Goal: Transaction & Acquisition: Purchase product/service

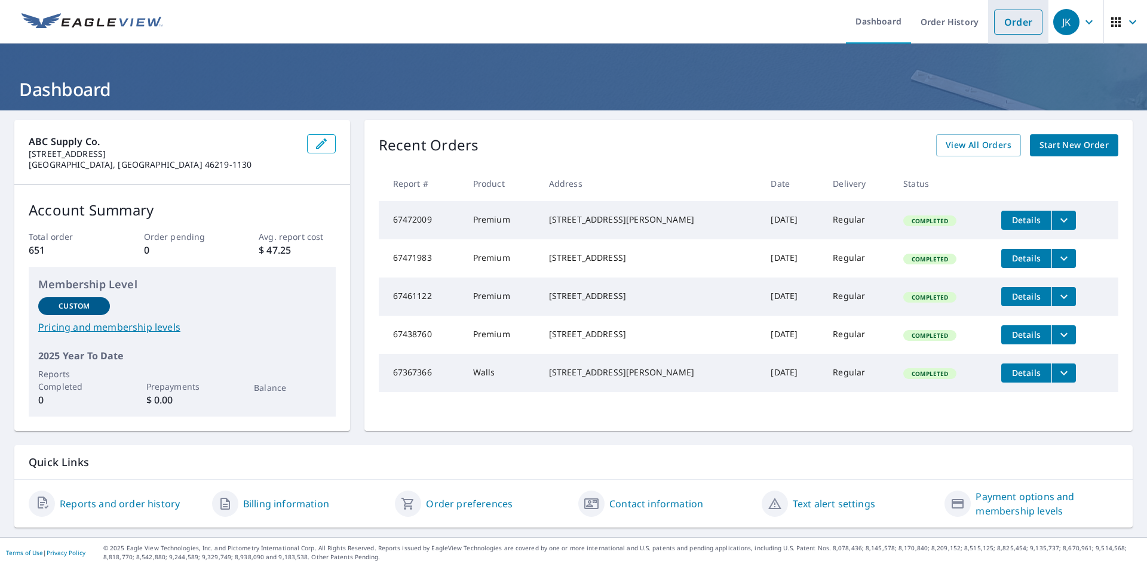
click at [1014, 25] on link "Order" at bounding box center [1018, 22] width 48 height 25
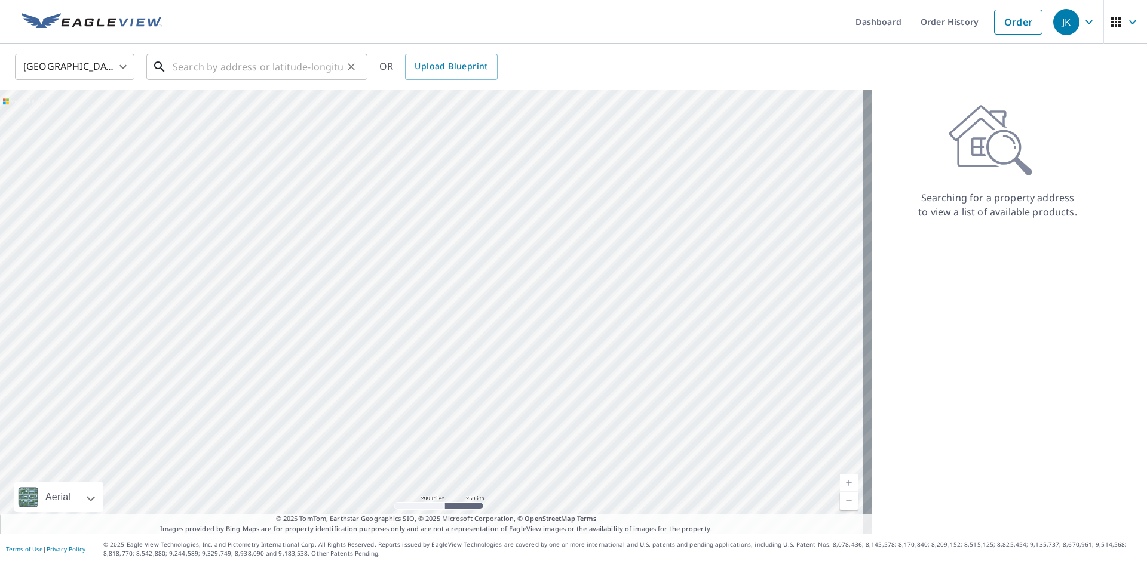
click at [247, 71] on input "text" at bounding box center [258, 66] width 170 height 33
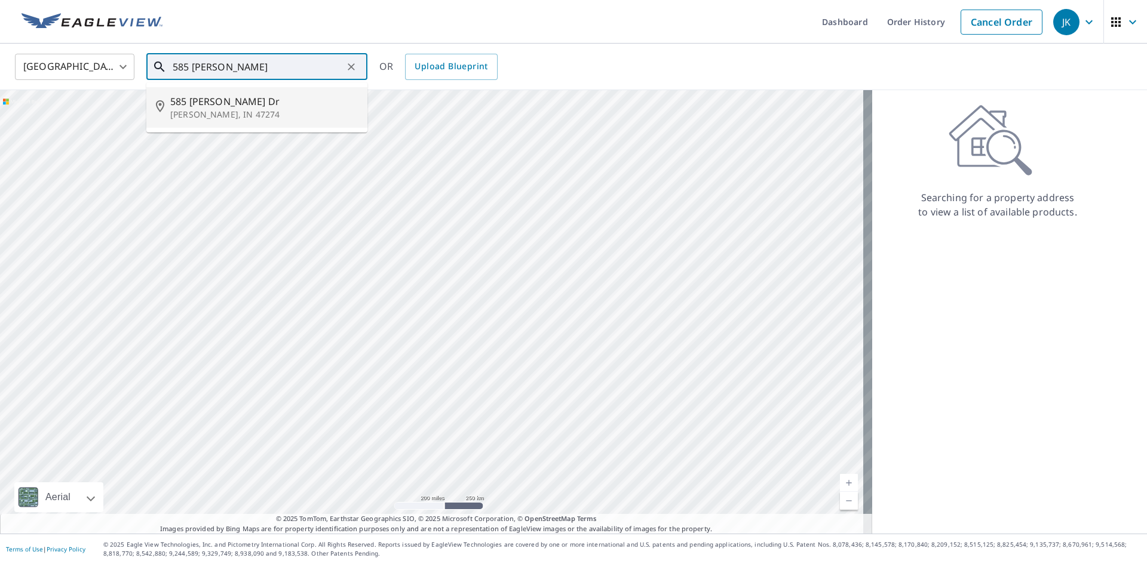
click at [215, 99] on span "585 [PERSON_NAME] Dr" at bounding box center [264, 101] width 188 height 14
type input "[STREET_ADDRESS][PERSON_NAME][PERSON_NAME]"
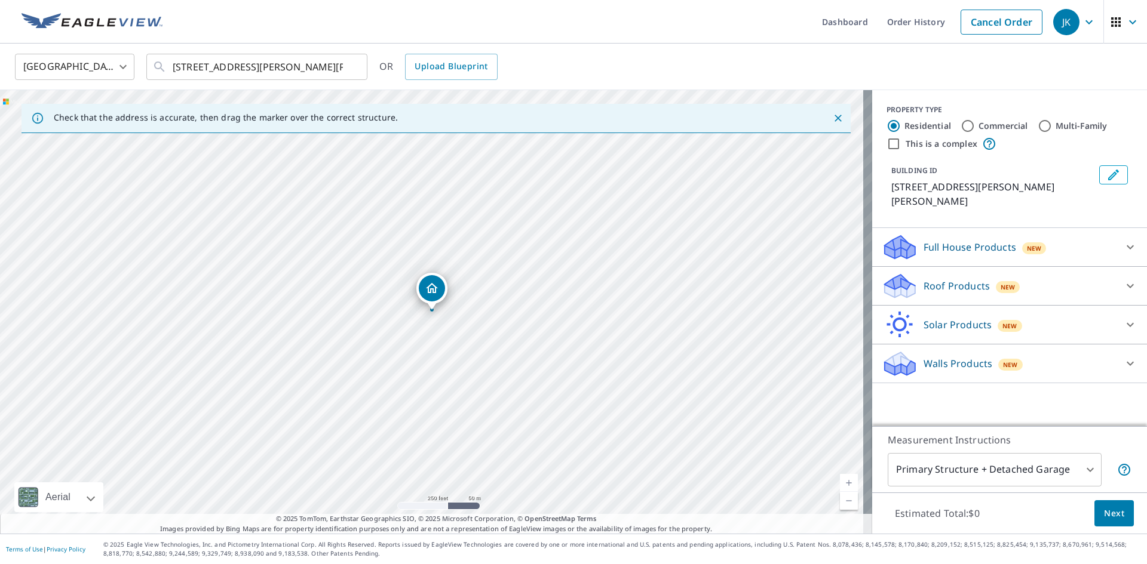
click at [885, 283] on icon at bounding box center [900, 290] width 30 height 14
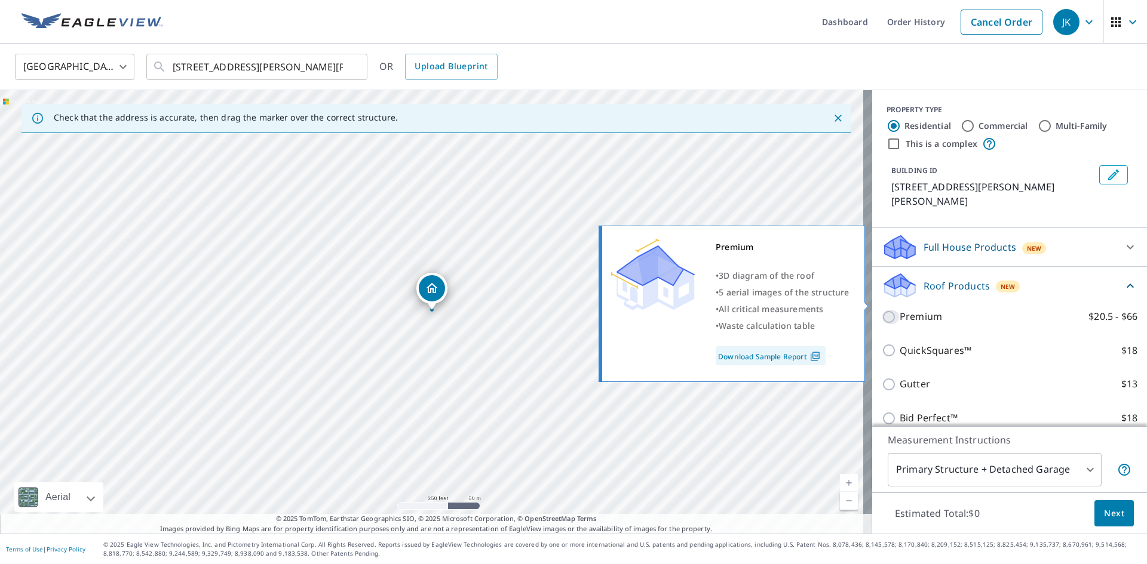
click at [884, 310] on input "Premium $20.5 - $66" at bounding box center [891, 317] width 18 height 14
checkbox input "true"
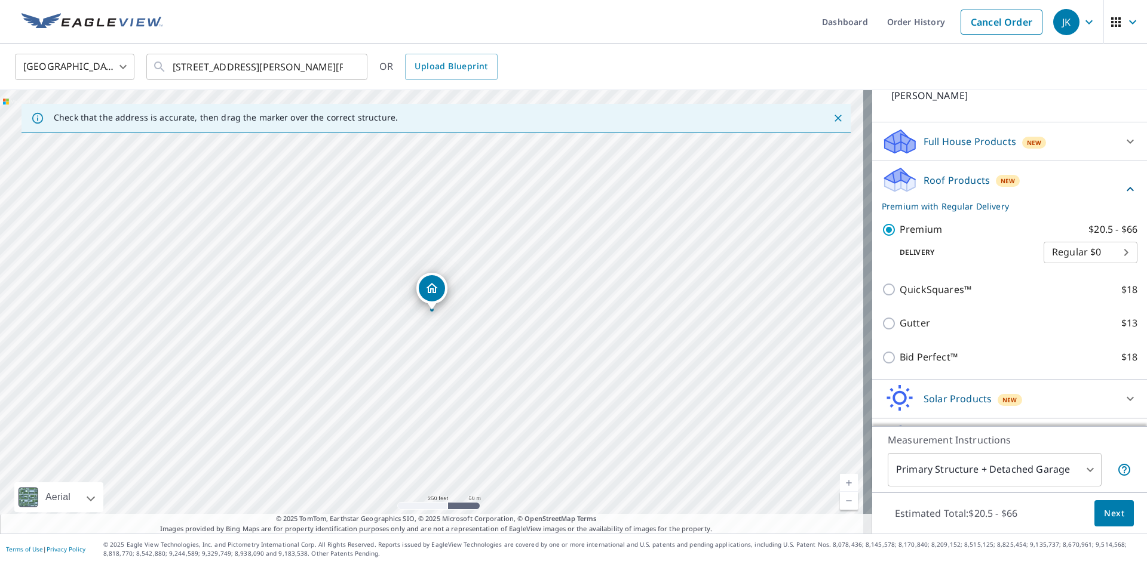
scroll to position [122, 0]
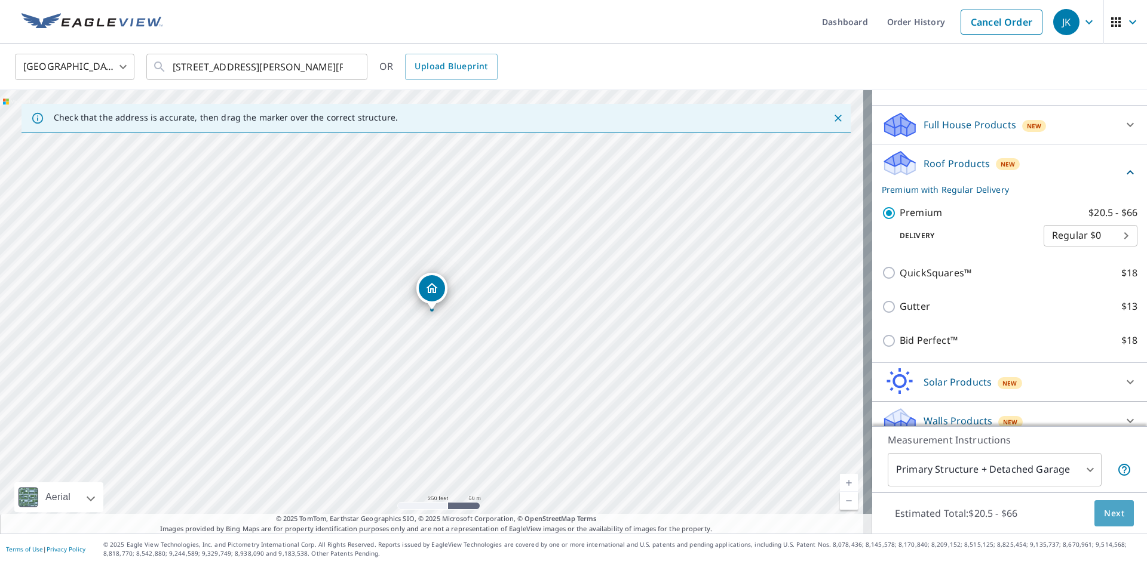
click at [1104, 512] on span "Next" at bounding box center [1114, 514] width 20 height 15
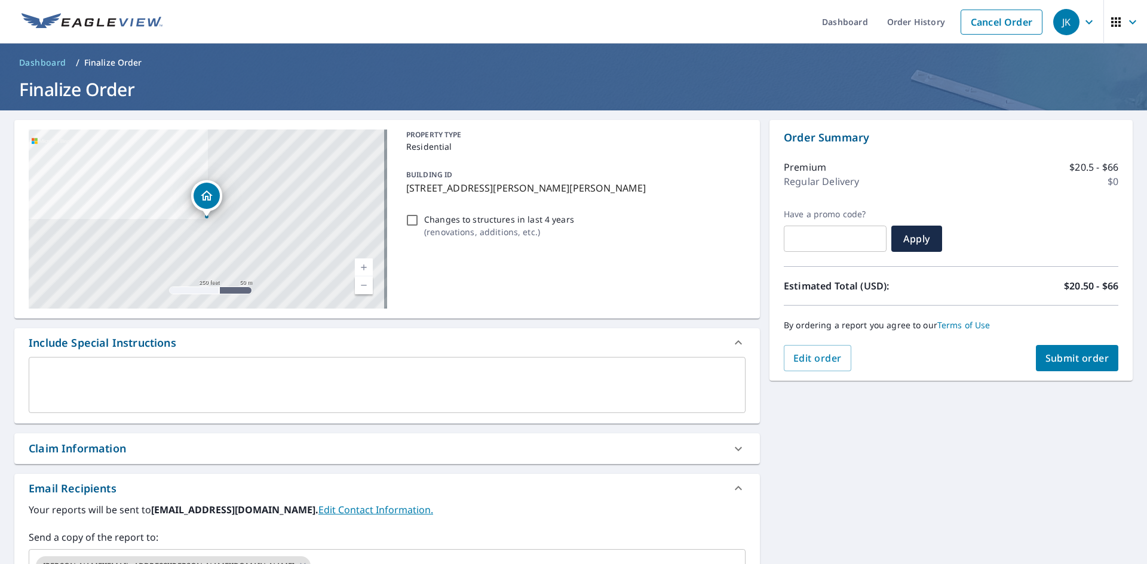
scroll to position [119, 0]
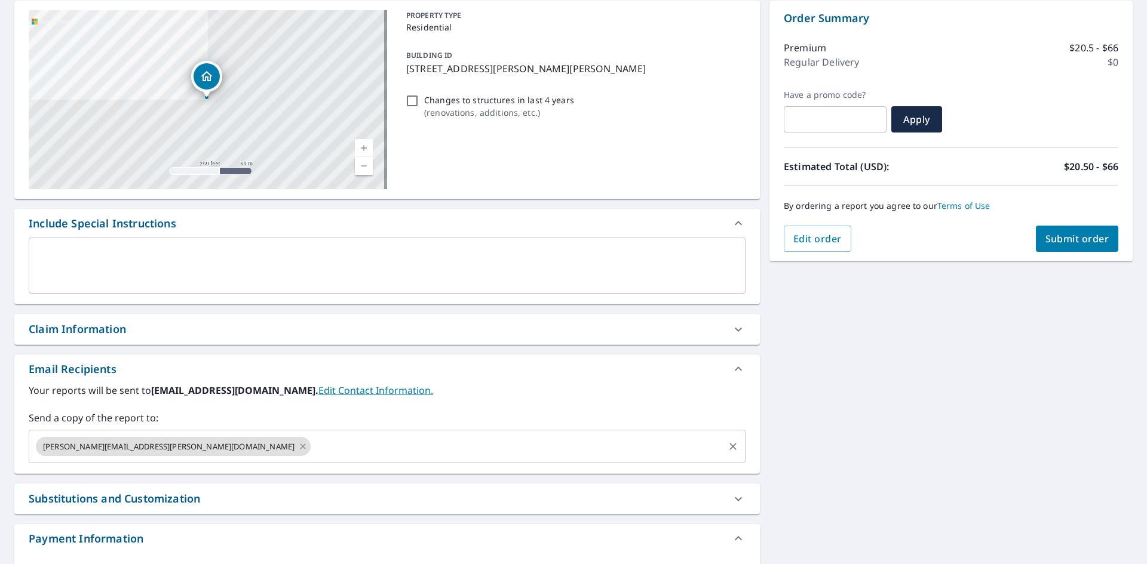
click at [298, 445] on icon at bounding box center [303, 446] width 10 height 13
checkbox input "true"
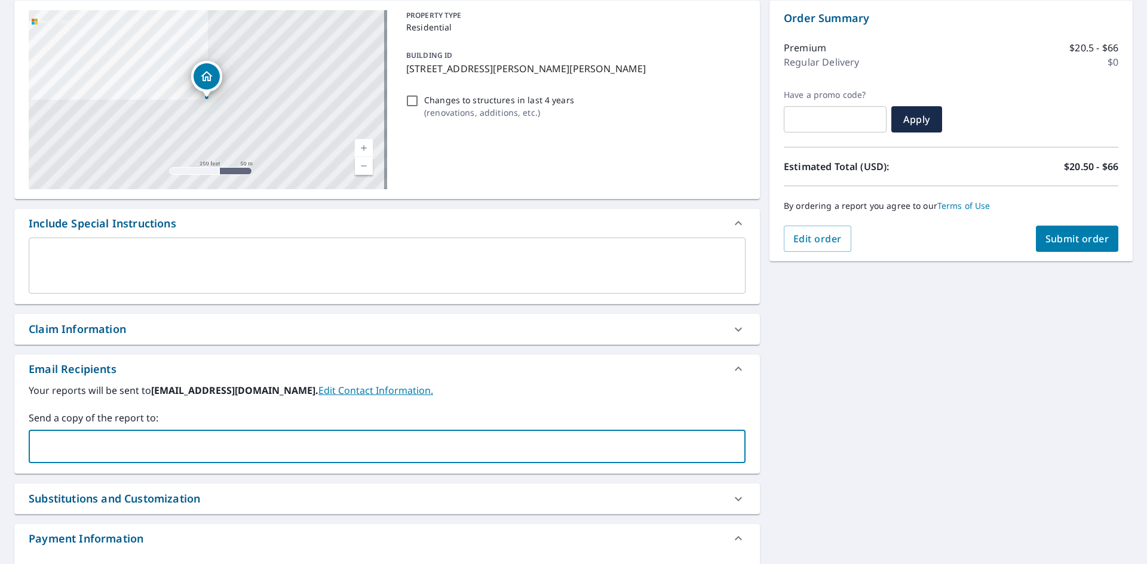
click at [173, 447] on input "text" at bounding box center [378, 446] width 688 height 23
type input "[PERSON_NAME][EMAIL_ADDRESS][PERSON_NAME][DOMAIN_NAME]"
checkbox input "true"
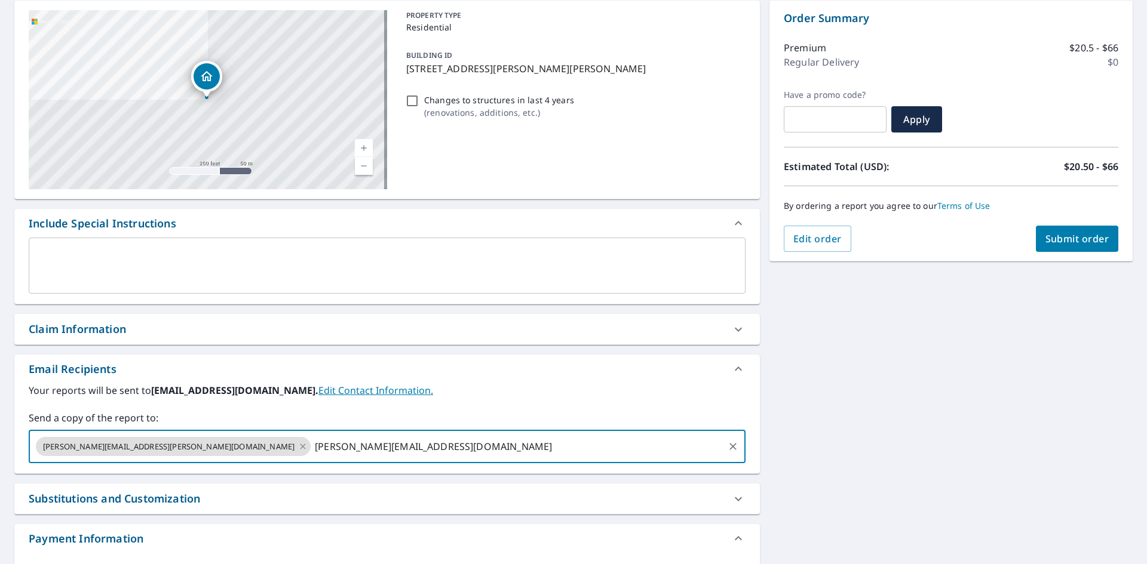
type input "[PERSON_NAME][EMAIL_ADDRESS][DOMAIN_NAME]"
click at [1057, 240] on span "Submit order" at bounding box center [1077, 238] width 64 height 13
checkbox input "true"
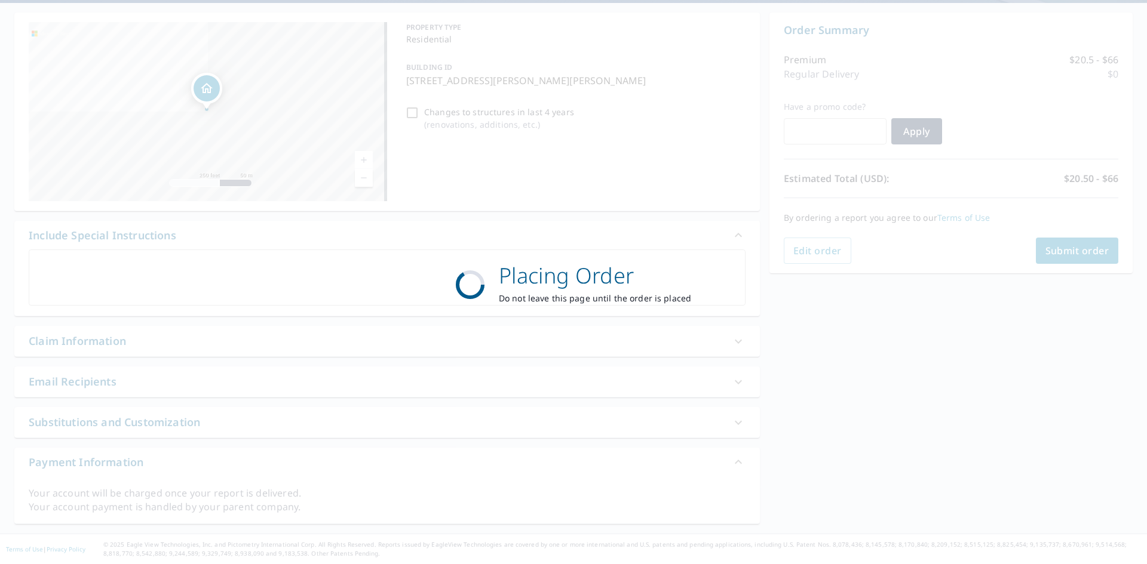
scroll to position [108, 0]
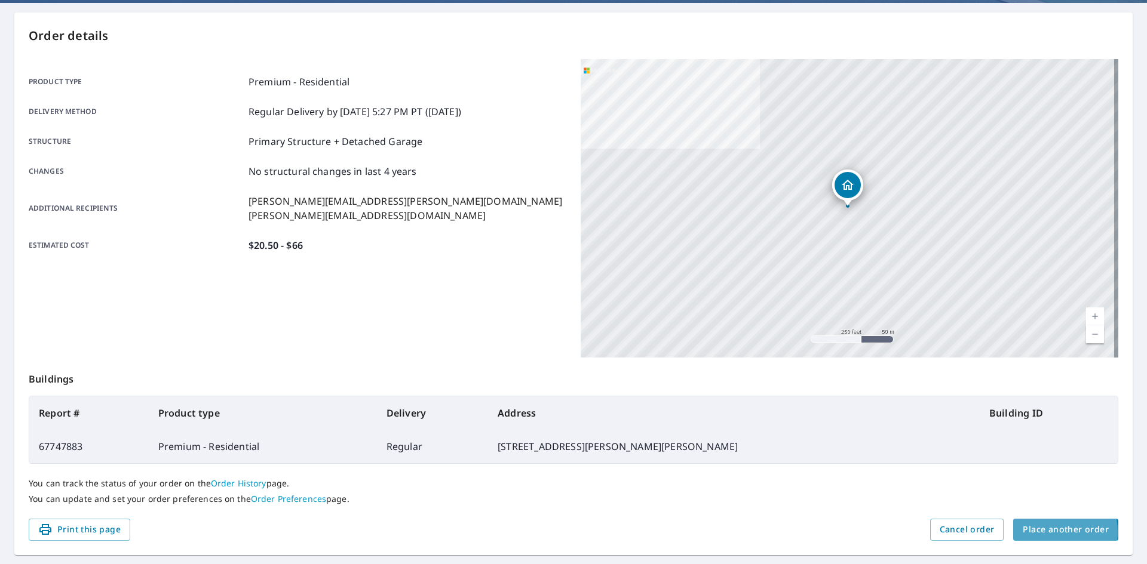
click at [1035, 532] on span "Place another order" at bounding box center [1066, 530] width 86 height 15
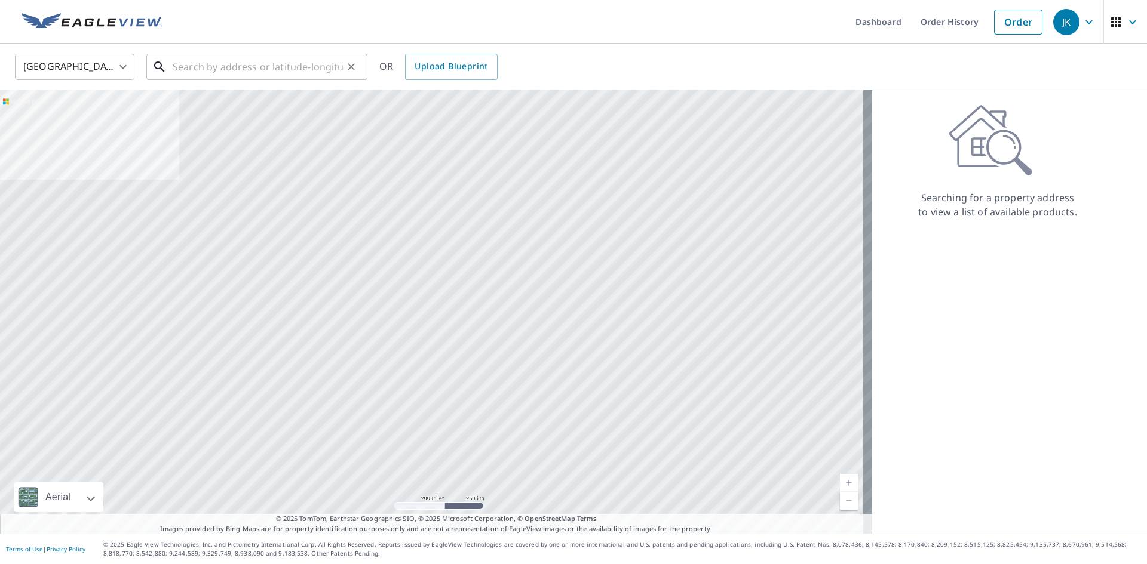
click at [249, 66] on input "text" at bounding box center [258, 66] width 170 height 33
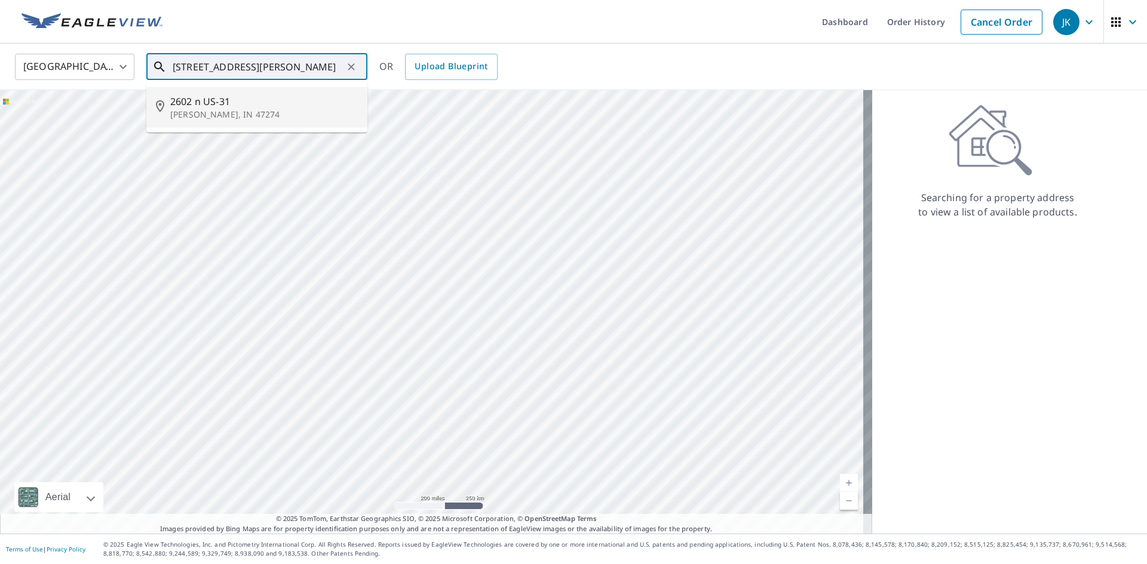
click at [195, 109] on p "[PERSON_NAME], IN 47274" at bounding box center [264, 115] width 188 height 12
type input "[STREET_ADDRESS][PERSON_NAME]"
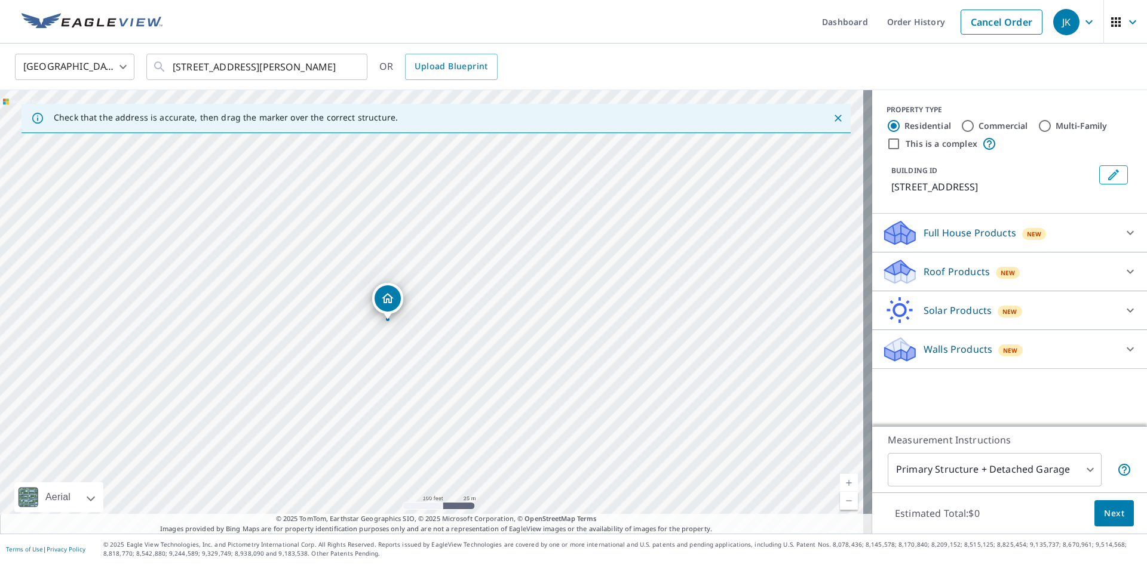
drag, startPoint x: 399, startPoint y: 357, endPoint x: 438, endPoint y: 422, distance: 76.3
click at [434, 422] on div "[STREET_ADDRESS]" at bounding box center [436, 312] width 872 height 444
drag, startPoint x: 373, startPoint y: 306, endPoint x: 394, endPoint y: 363, distance: 61.2
click at [394, 363] on div "[STREET_ADDRESS]" at bounding box center [436, 312] width 872 height 444
drag, startPoint x: 418, startPoint y: 326, endPoint x: 429, endPoint y: 348, distance: 25.1
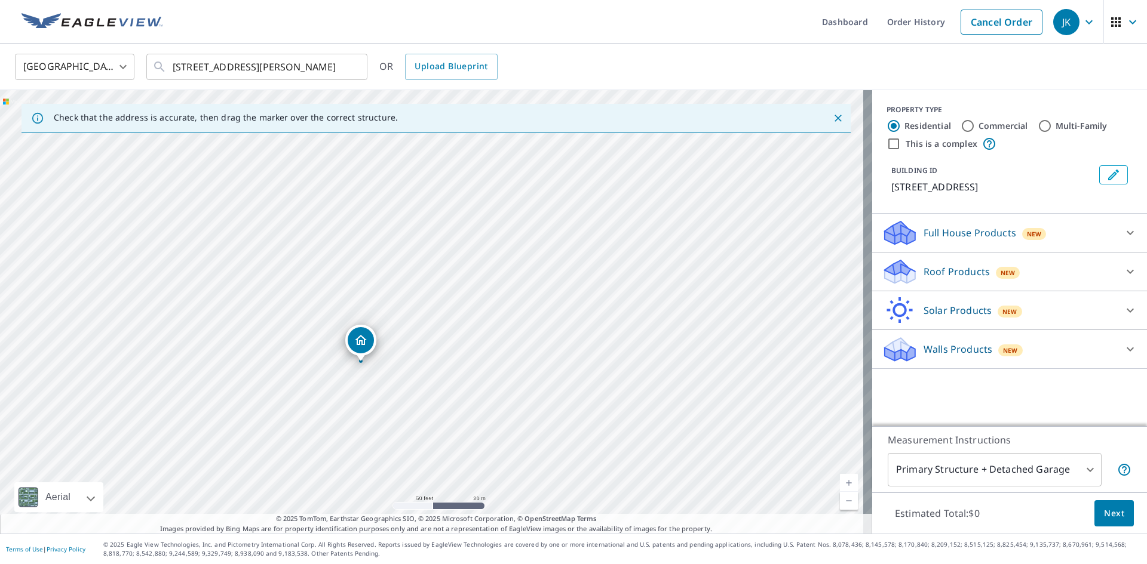
click at [429, 348] on div "[STREET_ADDRESS]" at bounding box center [436, 312] width 872 height 444
drag, startPoint x: 360, startPoint y: 344, endPoint x: 370, endPoint y: 327, distance: 20.1
click at [887, 268] on icon at bounding box center [898, 267] width 26 height 15
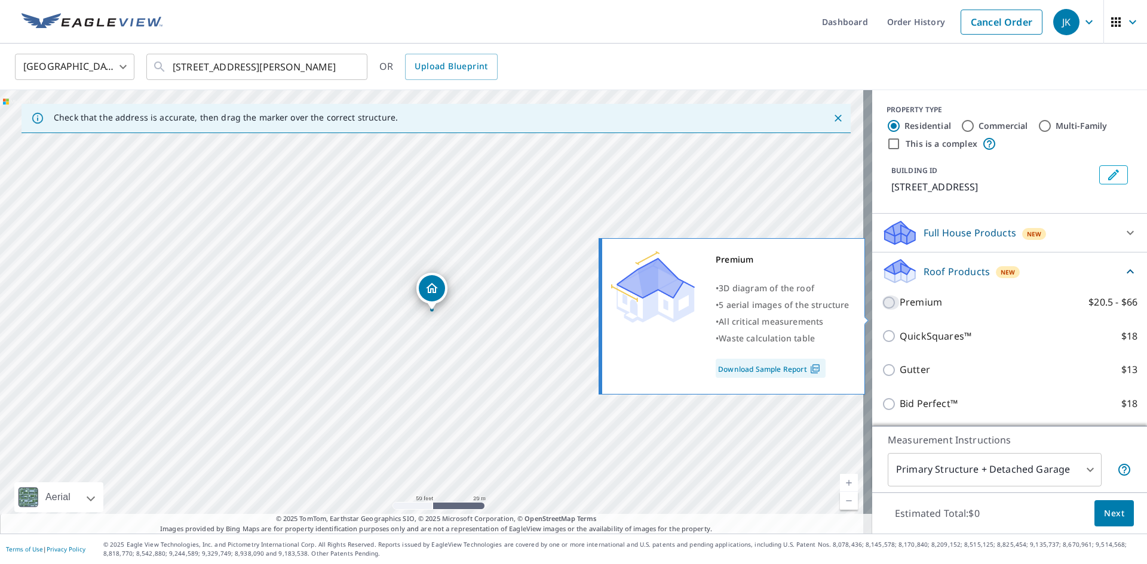
click at [882, 310] on input "Premium $20.5 - $66" at bounding box center [891, 303] width 18 height 14
checkbox input "true"
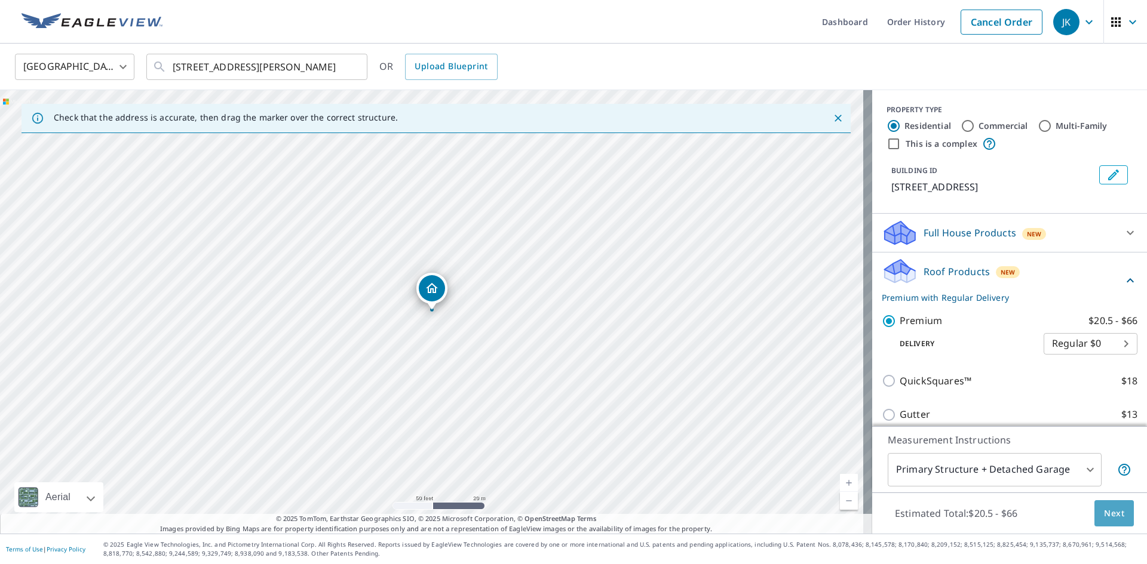
click at [1110, 510] on span "Next" at bounding box center [1114, 514] width 20 height 15
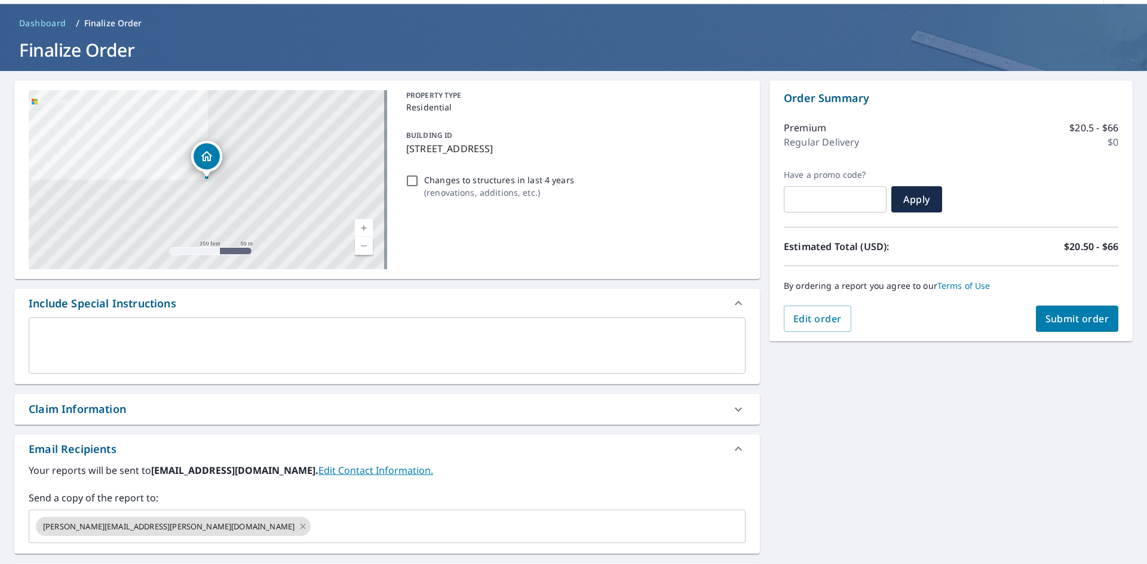
scroll to position [119, 0]
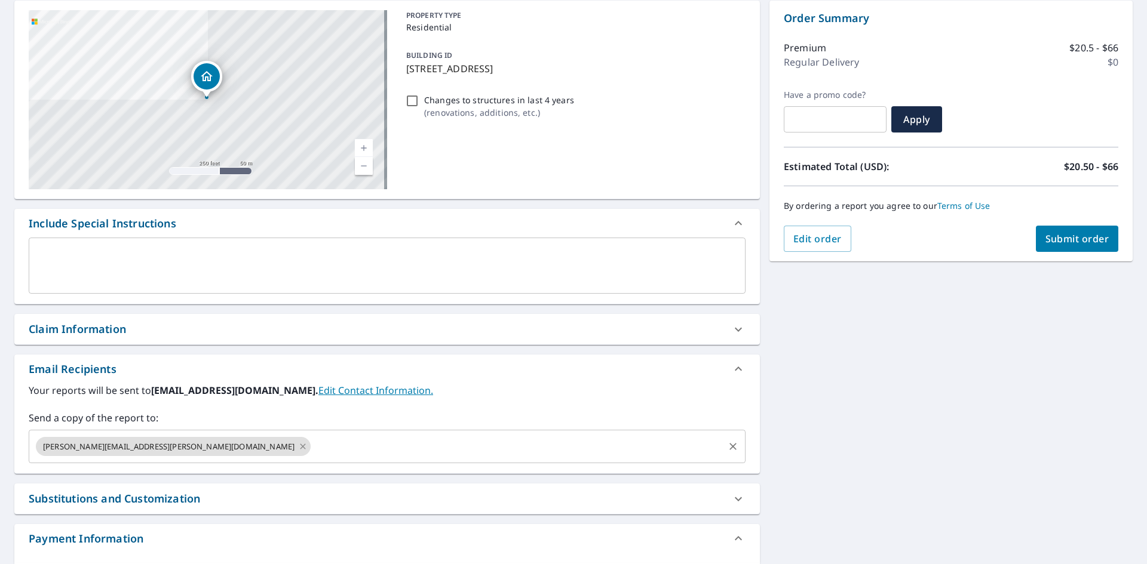
click at [298, 441] on icon at bounding box center [303, 446] width 10 height 13
checkbox input "true"
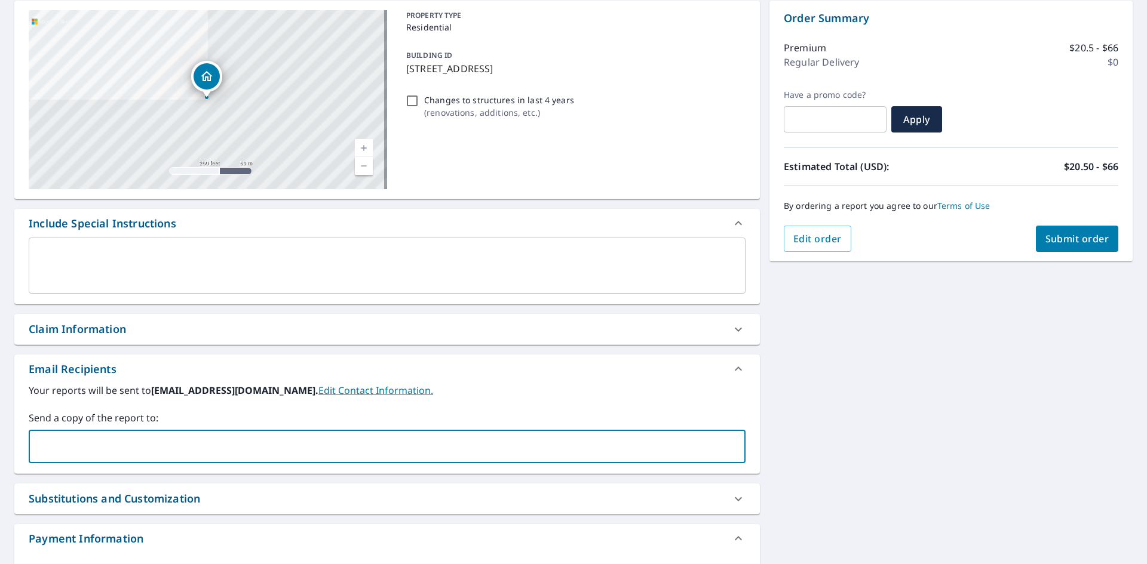
click at [175, 443] on input "text" at bounding box center [378, 446] width 688 height 23
type input "[PERSON_NAME][EMAIL_ADDRESS][PERSON_NAME][DOMAIN_NAME]"
checkbox input "true"
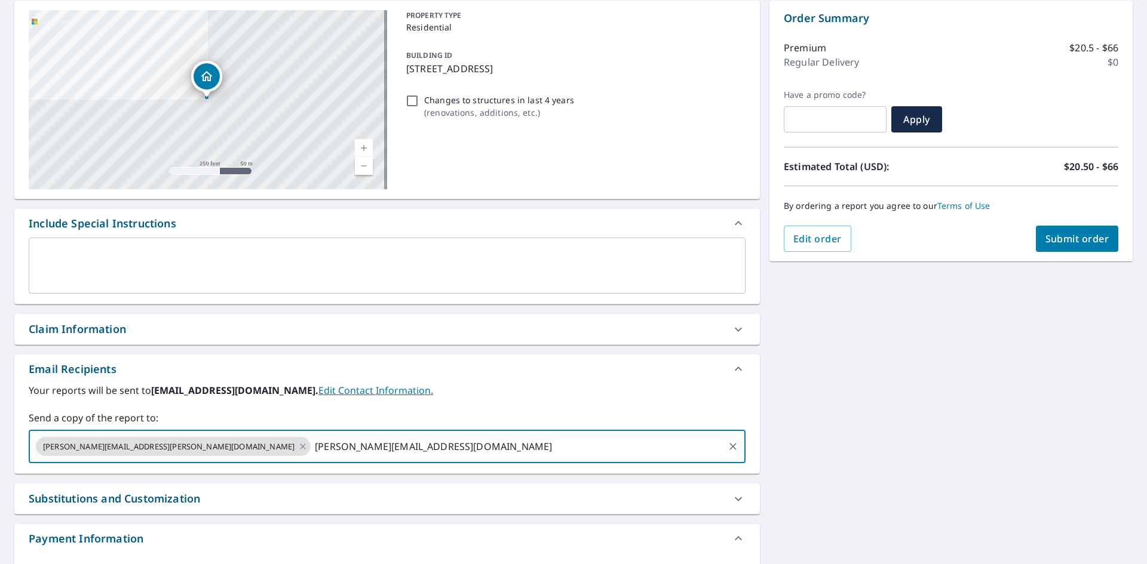
type input "[PERSON_NAME][EMAIL_ADDRESS][DOMAIN_NAME]"
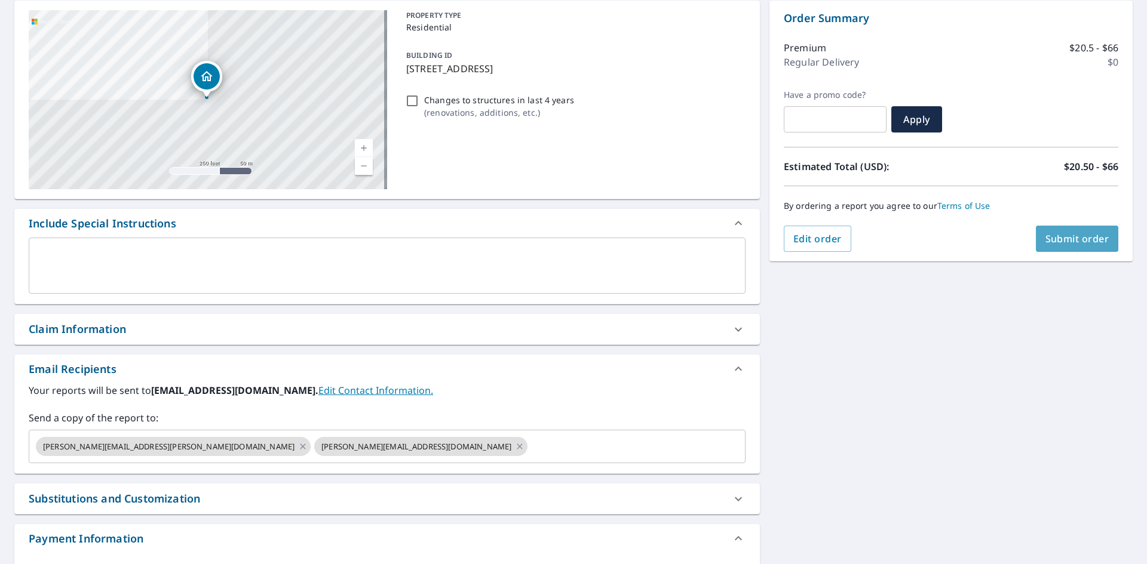
click at [1060, 240] on span "Submit order" at bounding box center [1077, 238] width 64 height 13
checkbox input "true"
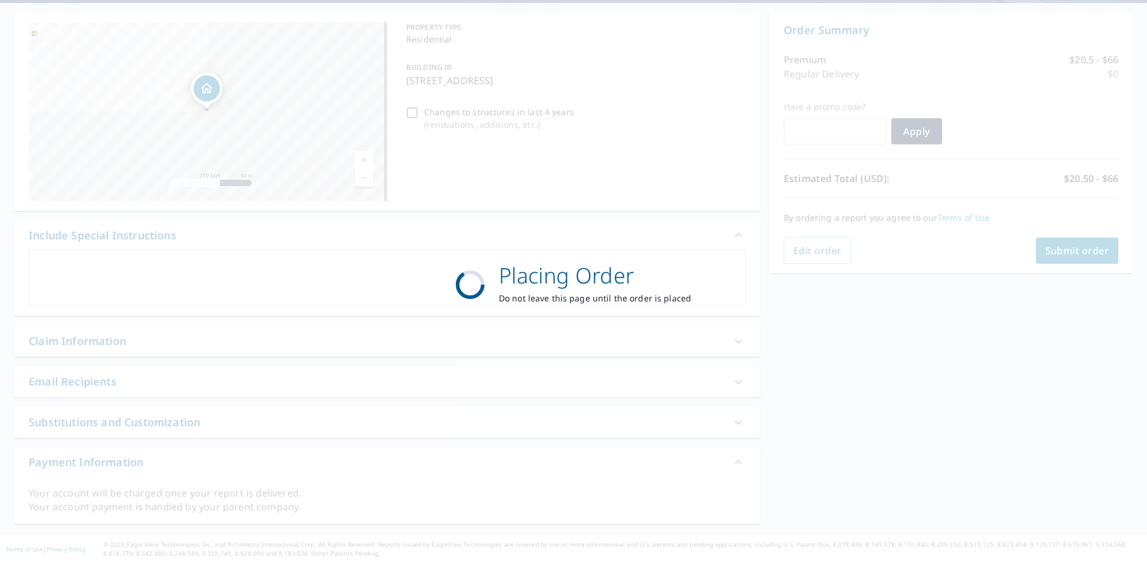
scroll to position [108, 0]
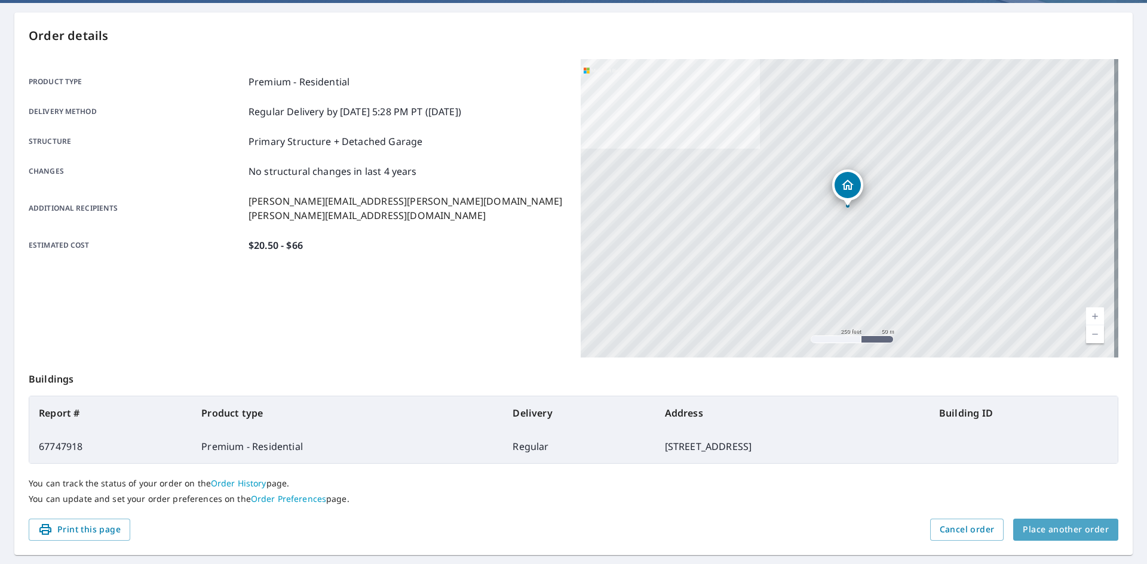
click at [1070, 535] on span "Place another order" at bounding box center [1066, 530] width 86 height 15
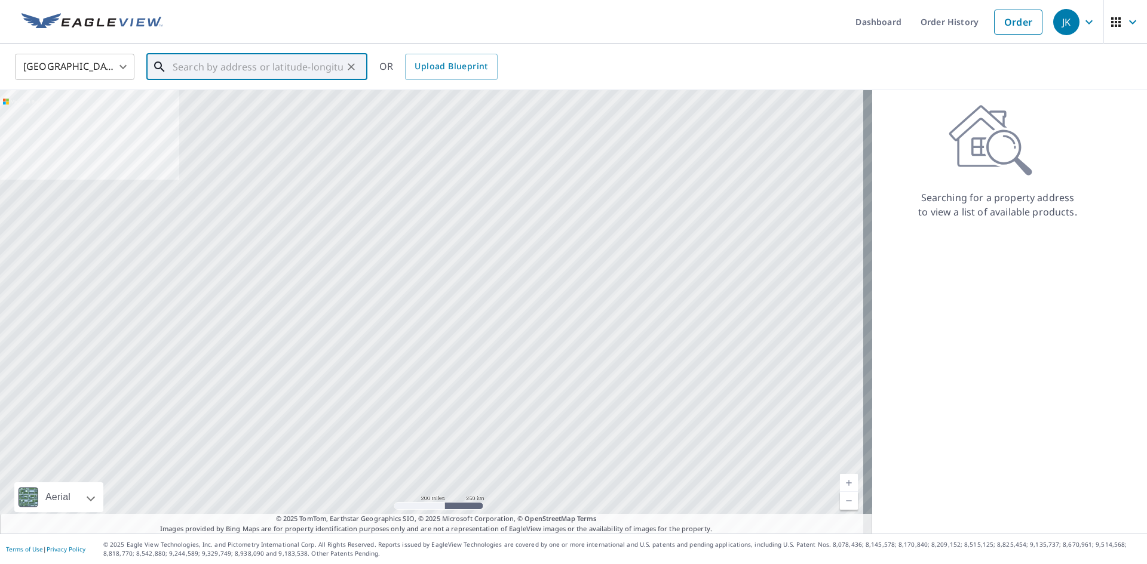
click at [288, 64] on input "text" at bounding box center [258, 66] width 170 height 33
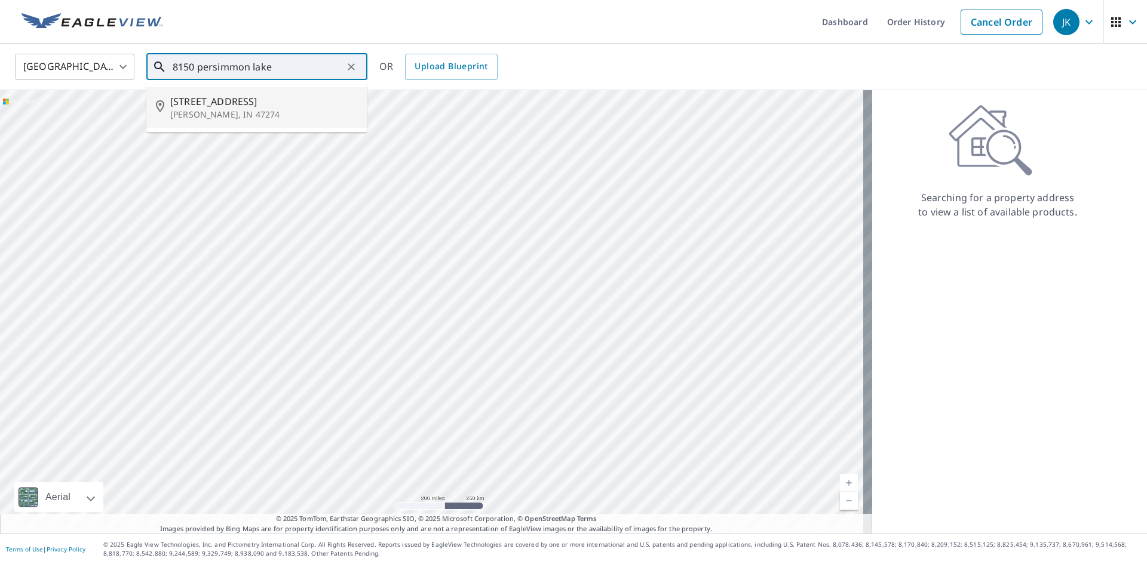
click at [248, 106] on span "[STREET_ADDRESS]" at bounding box center [264, 101] width 188 height 14
type input "[STREET_ADDRESS][PERSON_NAME]"
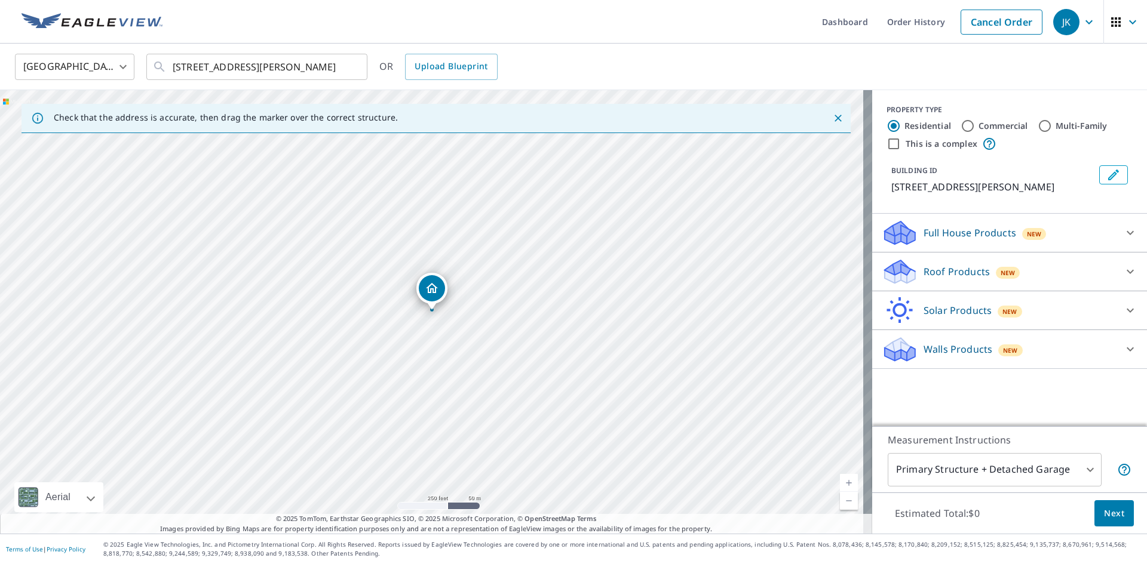
click at [894, 275] on icon at bounding box center [900, 267] width 30 height 15
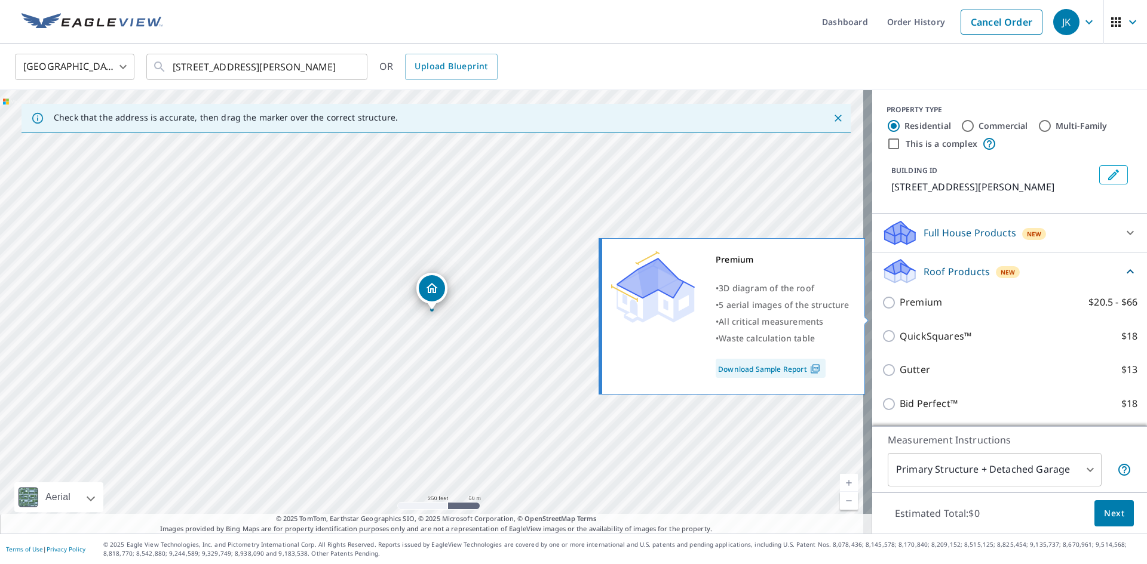
click at [883, 310] on input "Premium $20.5 - $66" at bounding box center [891, 303] width 18 height 14
checkbox input "true"
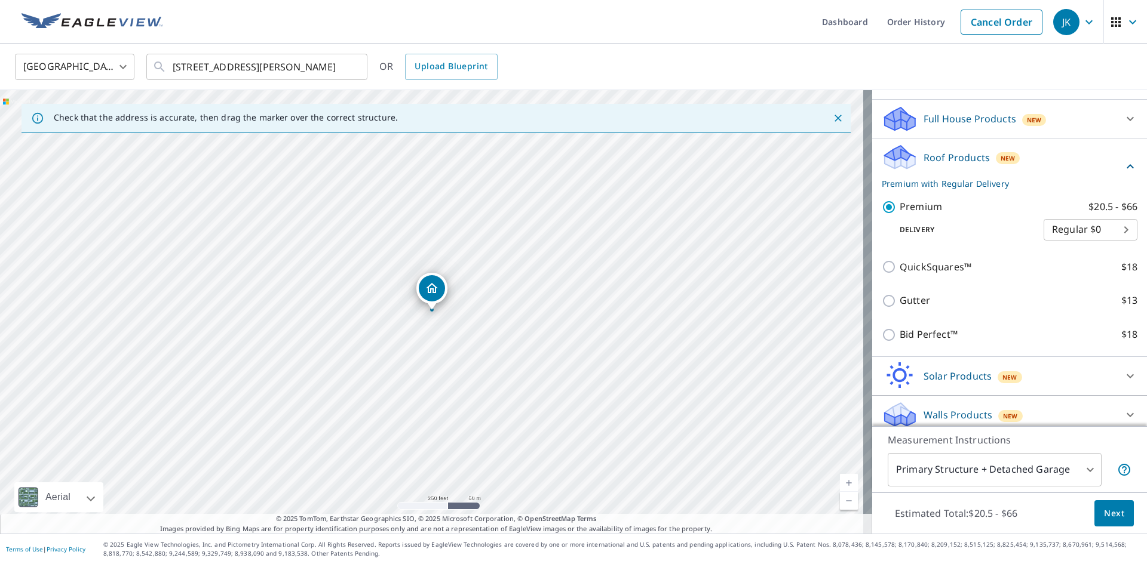
scroll to position [119, 0]
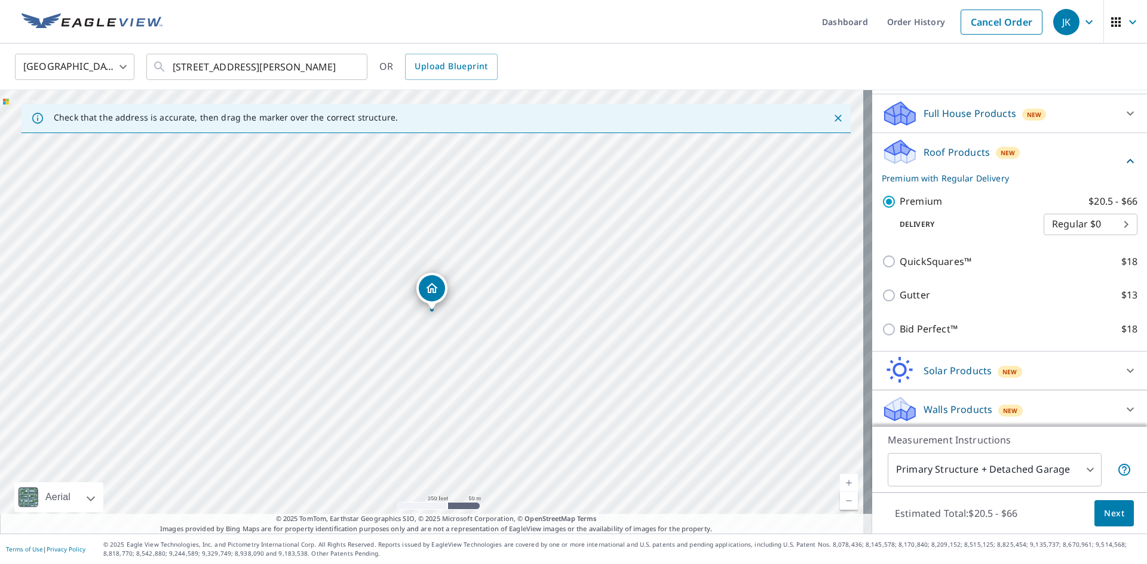
click at [1104, 510] on span "Next" at bounding box center [1114, 514] width 20 height 15
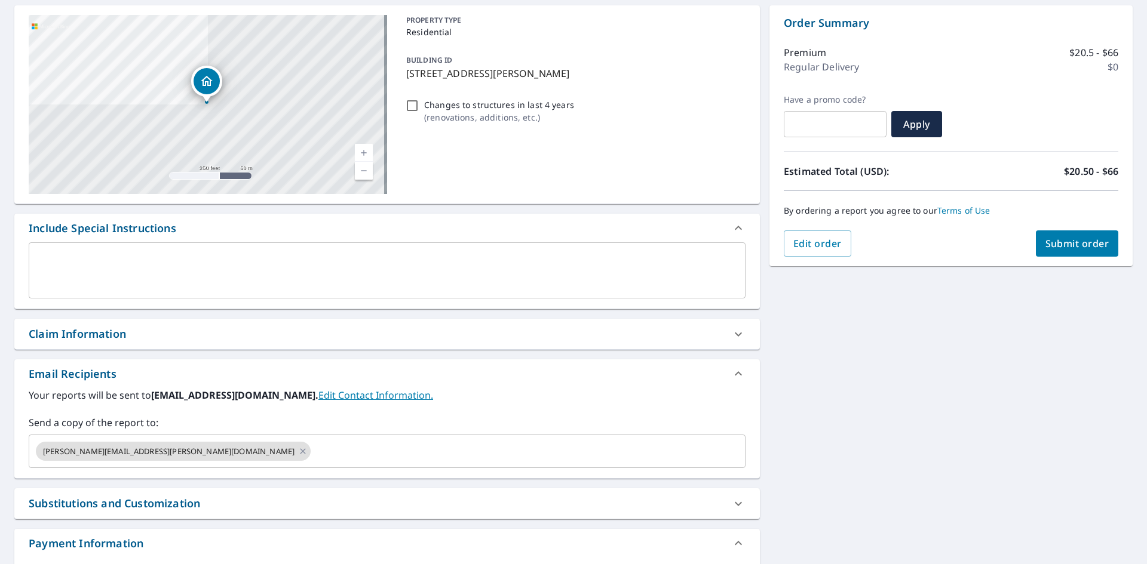
scroll to position [119, 0]
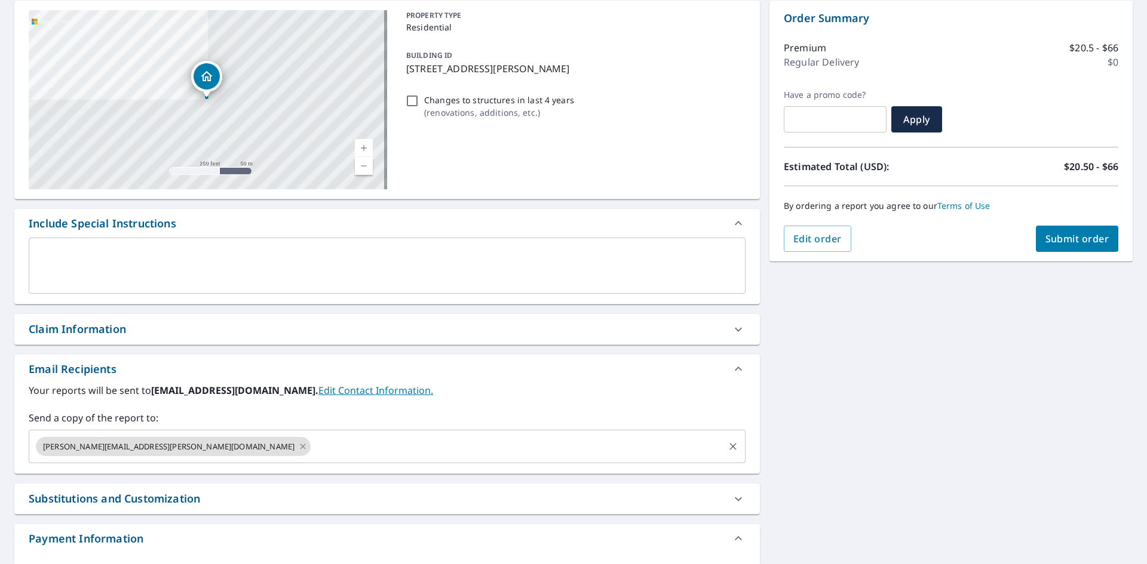
click at [300, 448] on icon at bounding box center [302, 446] width 5 height 5
checkbox input "true"
click at [163, 448] on input "text" at bounding box center [378, 446] width 688 height 23
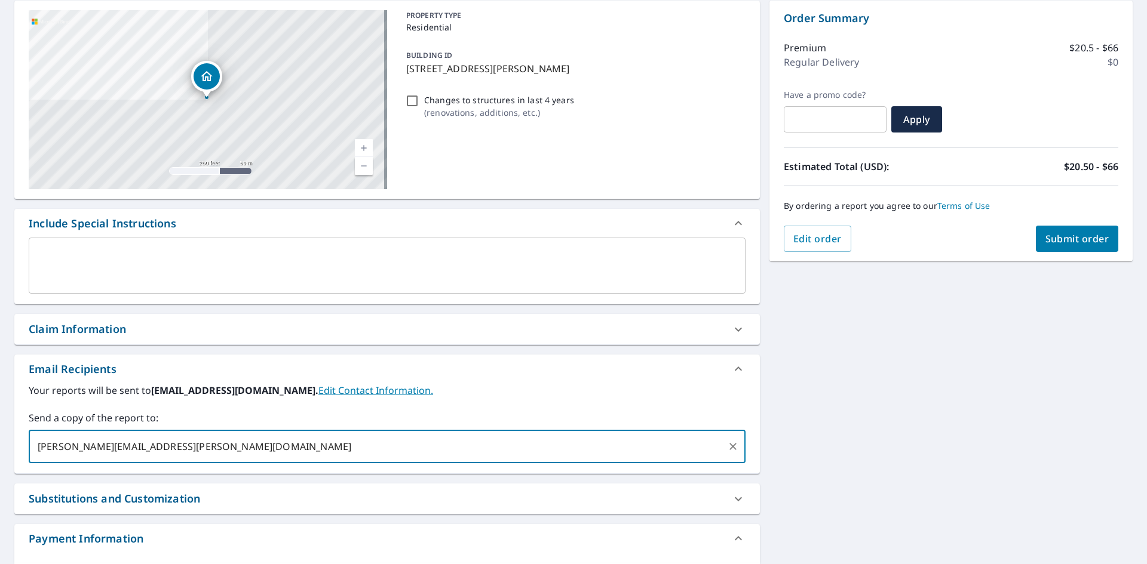
type input "[PERSON_NAME][EMAIL_ADDRESS][PERSON_NAME][DOMAIN_NAME]"
checkbox input "true"
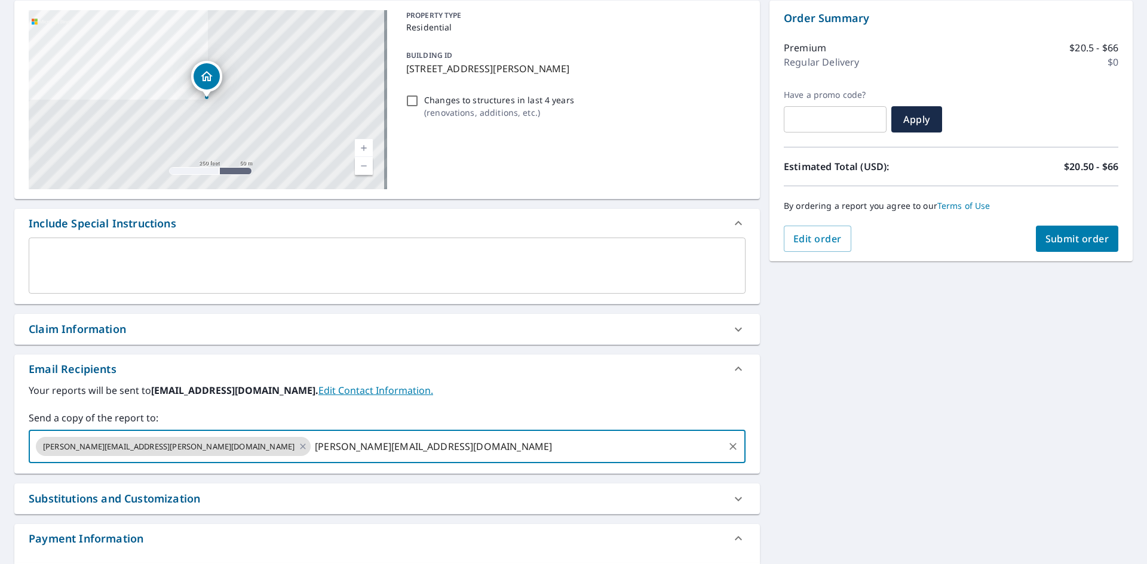
type input "[PERSON_NAME][EMAIL_ADDRESS][DOMAIN_NAME]"
drag, startPoint x: 230, startPoint y: 112, endPoint x: 389, endPoint y: 88, distance: 160.7
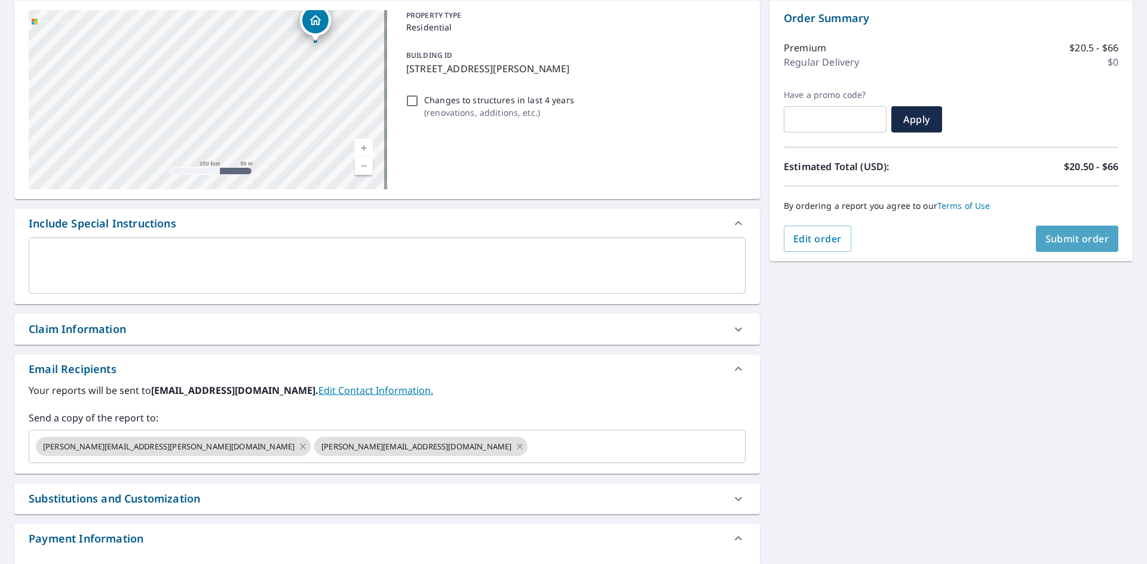
click at [1076, 236] on span "Submit order" at bounding box center [1077, 238] width 64 height 13
checkbox input "true"
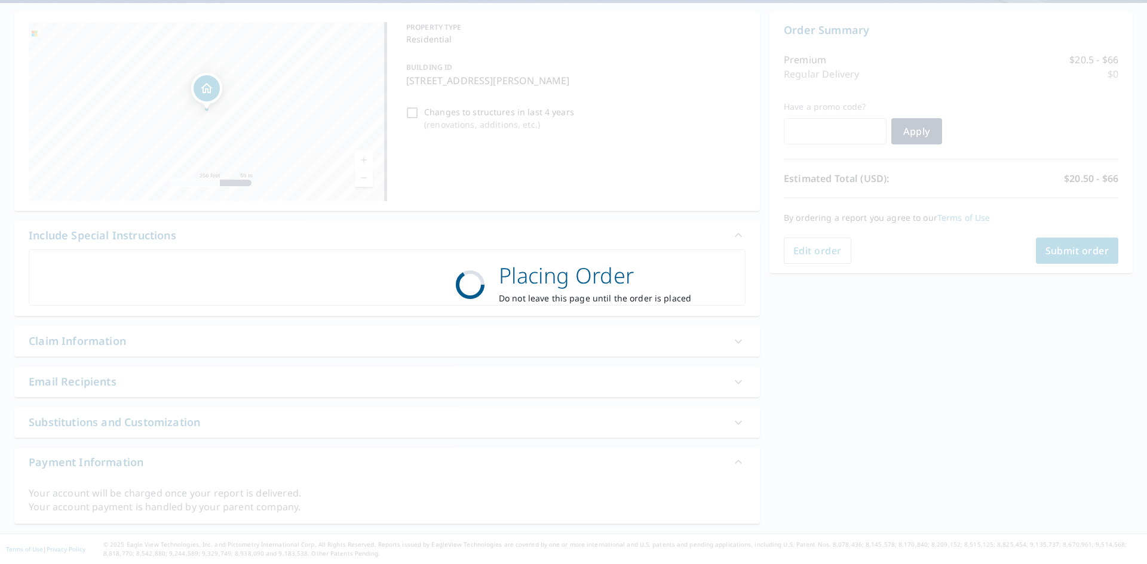
scroll to position [108, 0]
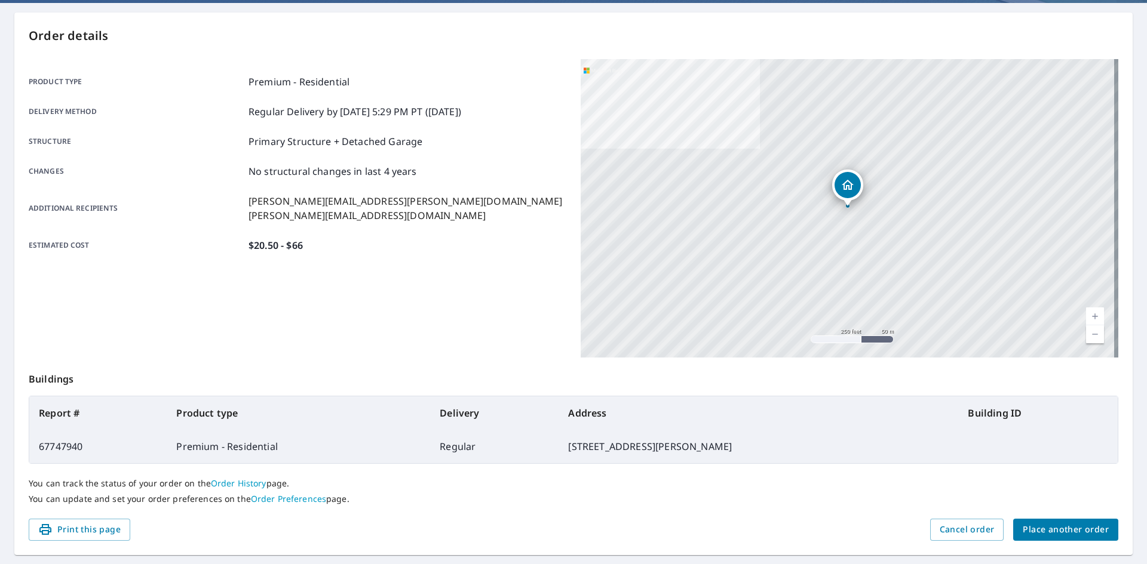
click at [1063, 534] on span "Place another order" at bounding box center [1066, 530] width 86 height 15
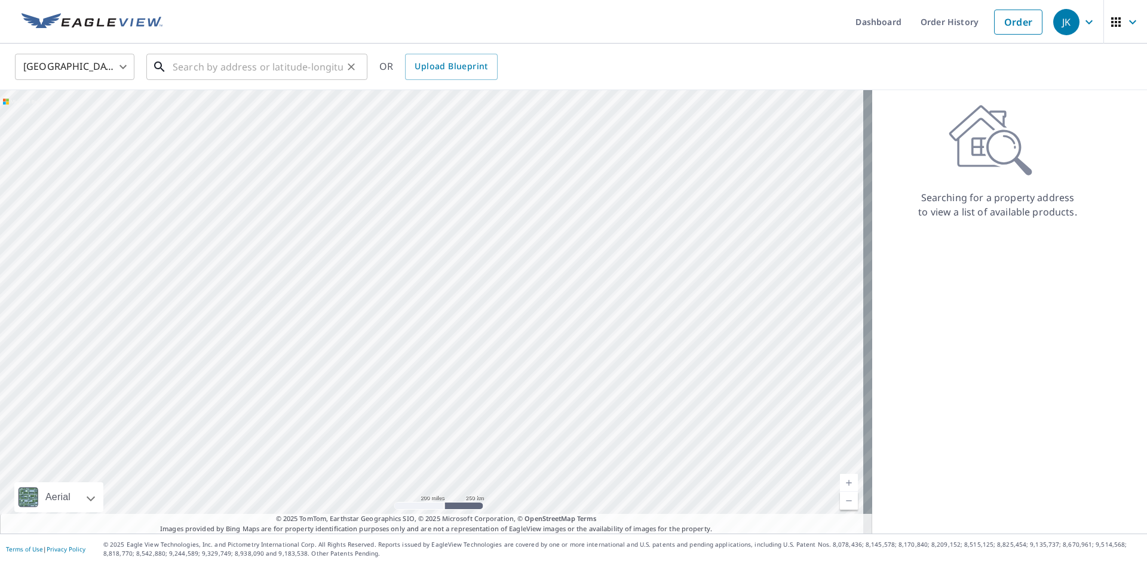
drag, startPoint x: 228, startPoint y: 58, endPoint x: 225, endPoint y: 66, distance: 8.9
click at [226, 65] on input "text" at bounding box center [258, 66] width 170 height 33
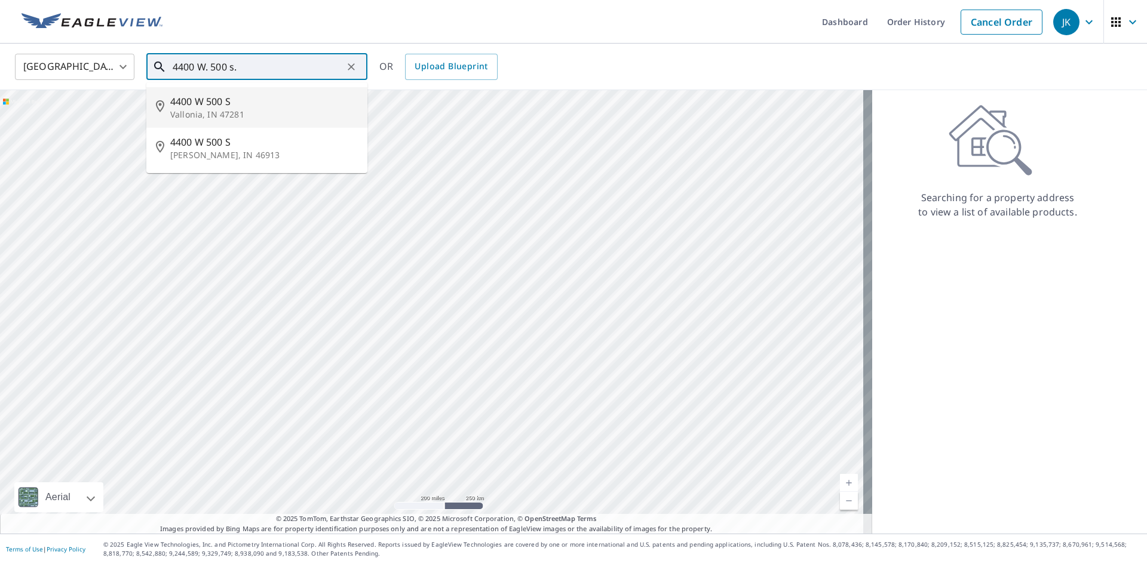
click at [205, 114] on p "Vallonia, IN 47281" at bounding box center [264, 115] width 188 height 12
type input "[STREET_ADDRESS]"
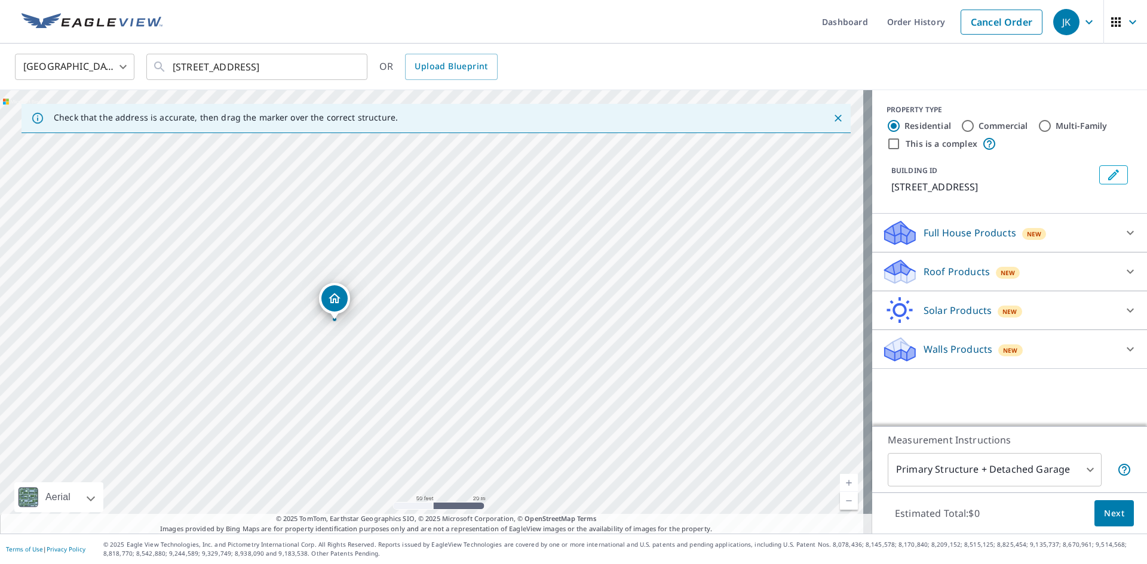
drag, startPoint x: 388, startPoint y: 317, endPoint x: 444, endPoint y: 289, distance: 62.8
click at [444, 289] on div "[STREET_ADDRESS]" at bounding box center [436, 312] width 872 height 444
drag, startPoint x: 329, startPoint y: 334, endPoint x: 369, endPoint y: 329, distance: 41.1
click at [369, 329] on div "[STREET_ADDRESS]" at bounding box center [436, 312] width 872 height 444
click at [885, 272] on icon at bounding box center [900, 267] width 30 height 15
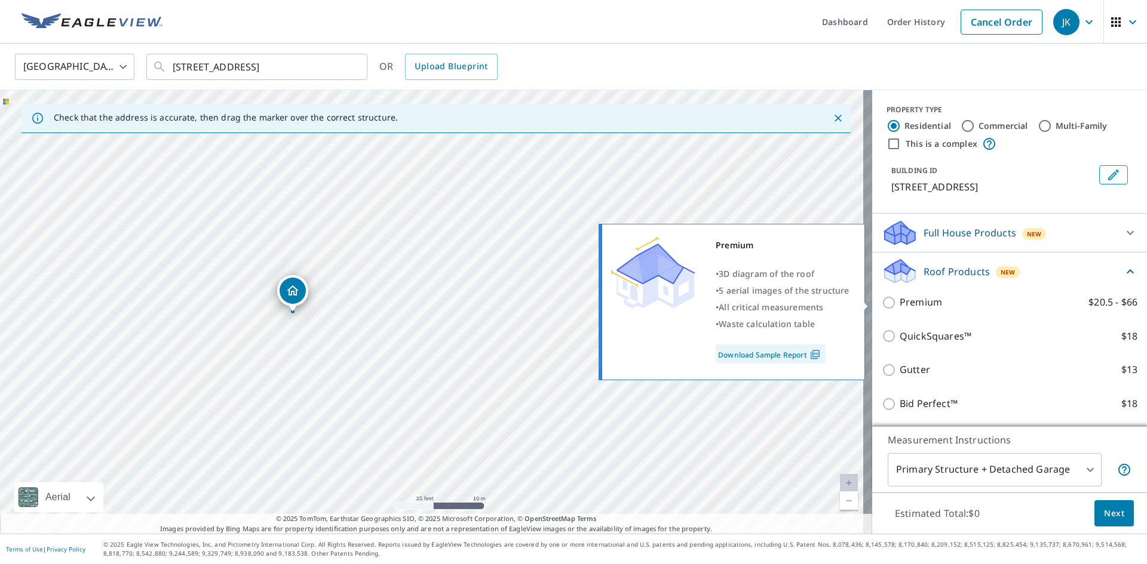
click at [882, 302] on input "Premium $20.5 - $66" at bounding box center [891, 303] width 18 height 14
checkbox input "true"
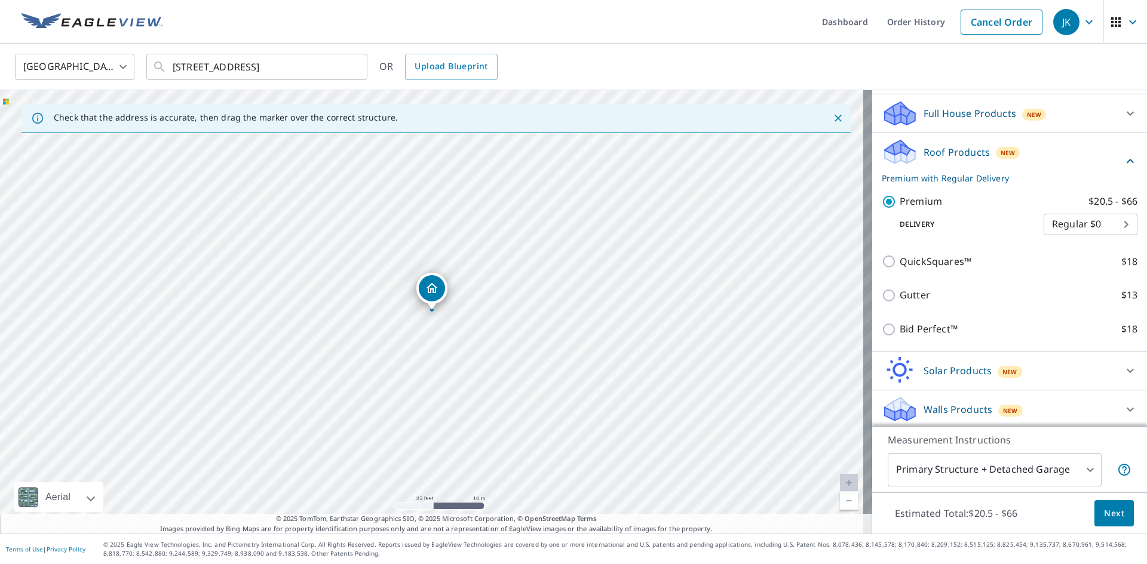
scroll to position [122, 0]
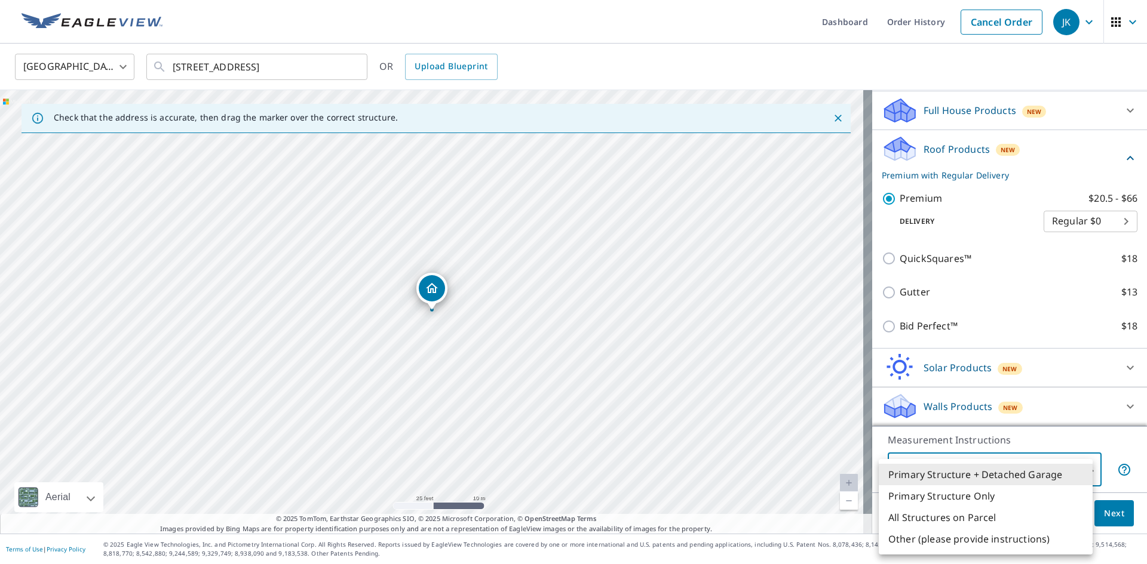
click at [1080, 470] on body "JK JK Dashboard Order History Cancel Order JK [GEOGRAPHIC_DATA] [GEOGRAPHIC_DAT…" at bounding box center [573, 282] width 1147 height 564
click at [989, 500] on li "Primary Structure Only" at bounding box center [986, 497] width 214 height 22
type input "2"
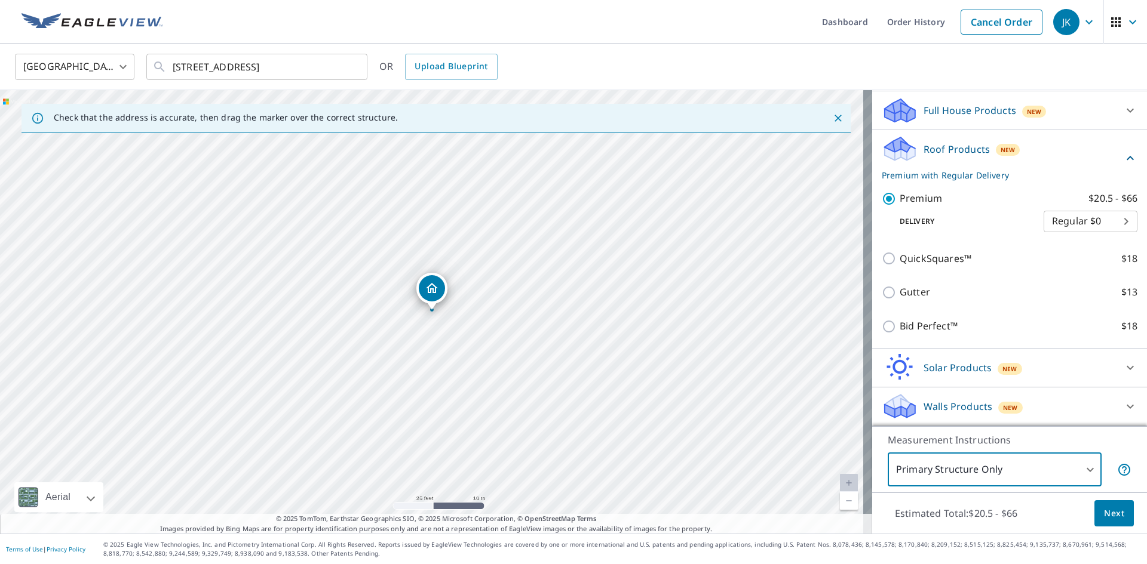
click at [1104, 514] on span "Next" at bounding box center [1114, 514] width 20 height 15
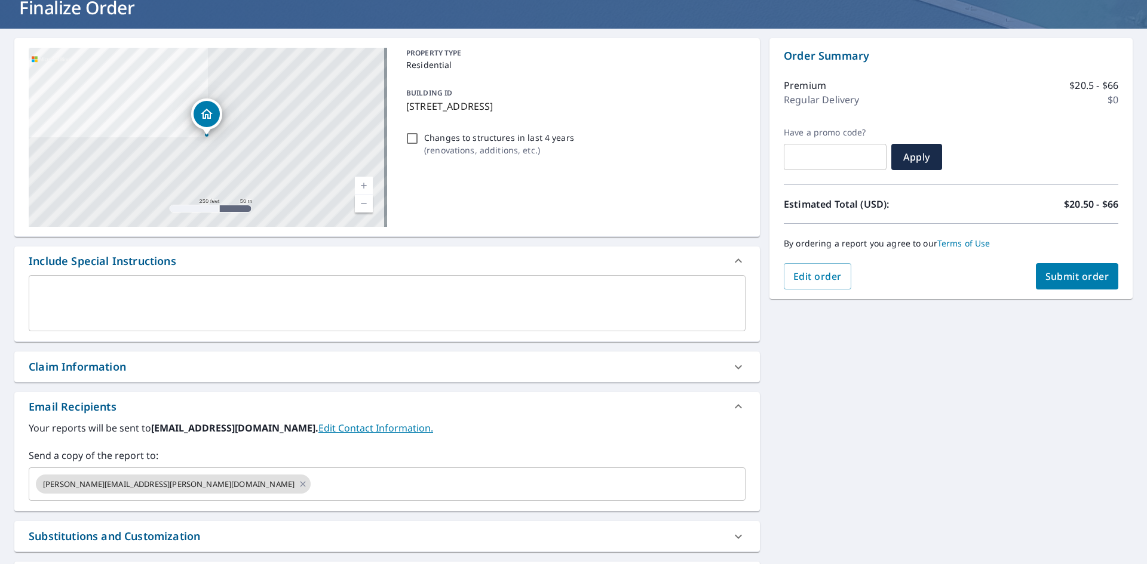
scroll to position [119, 0]
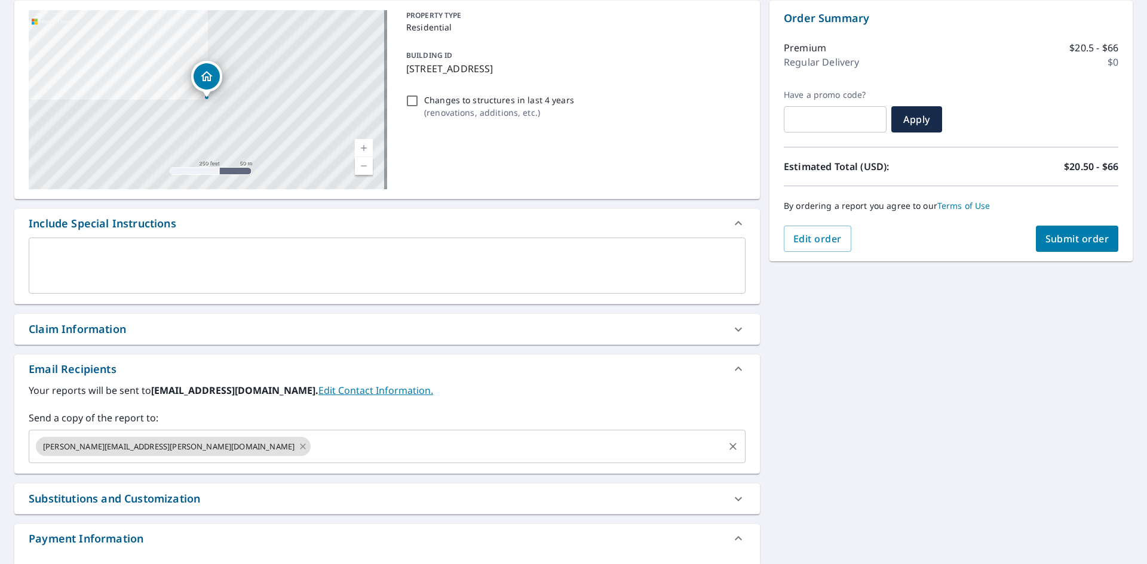
click at [300, 447] on icon at bounding box center [302, 446] width 5 height 5
checkbox input "true"
click at [174, 447] on input "text" at bounding box center [378, 446] width 688 height 23
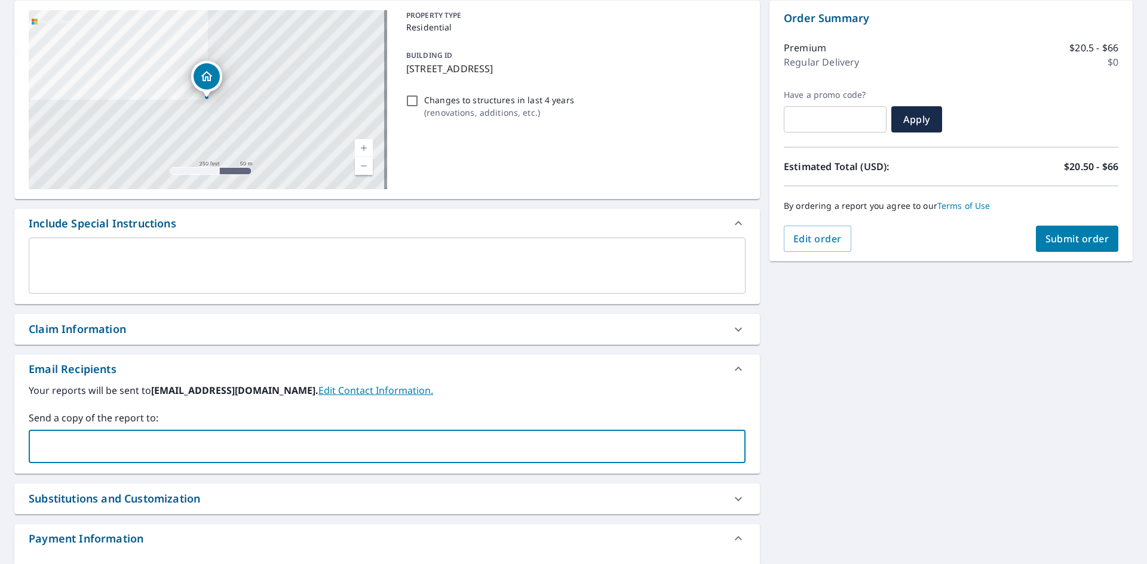
click at [124, 447] on input "text" at bounding box center [378, 446] width 688 height 23
click at [112, 445] on input "text" at bounding box center [378, 446] width 688 height 23
type input "[PERSON_NAME][EMAIL_ADDRESS][PERSON_NAME][DOMAIN_NAME]"
checkbox input "true"
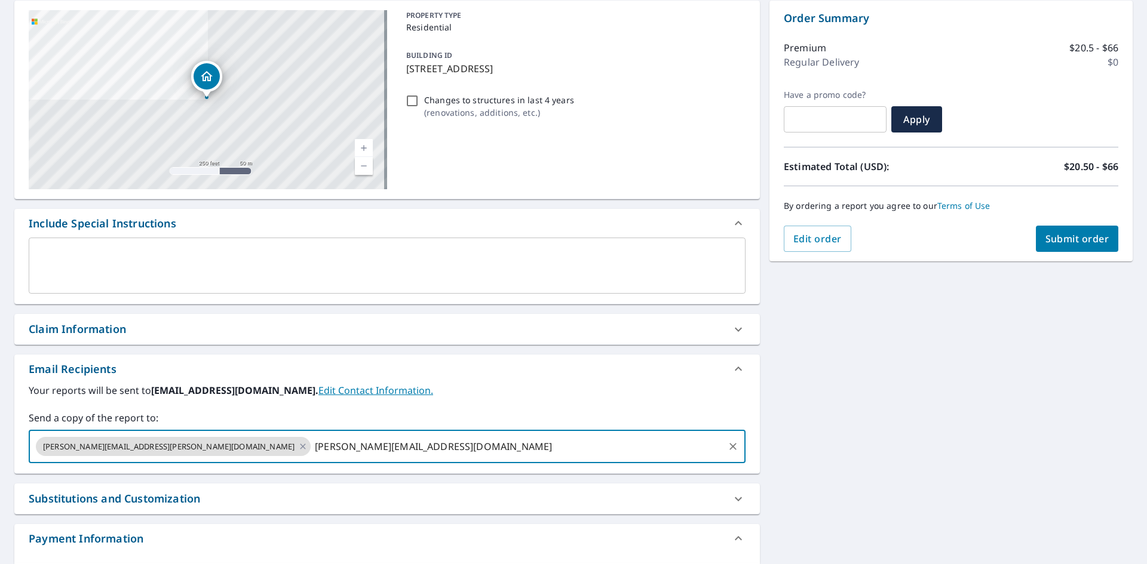
type input "[PERSON_NAME][EMAIL_ADDRESS][DOMAIN_NAME]"
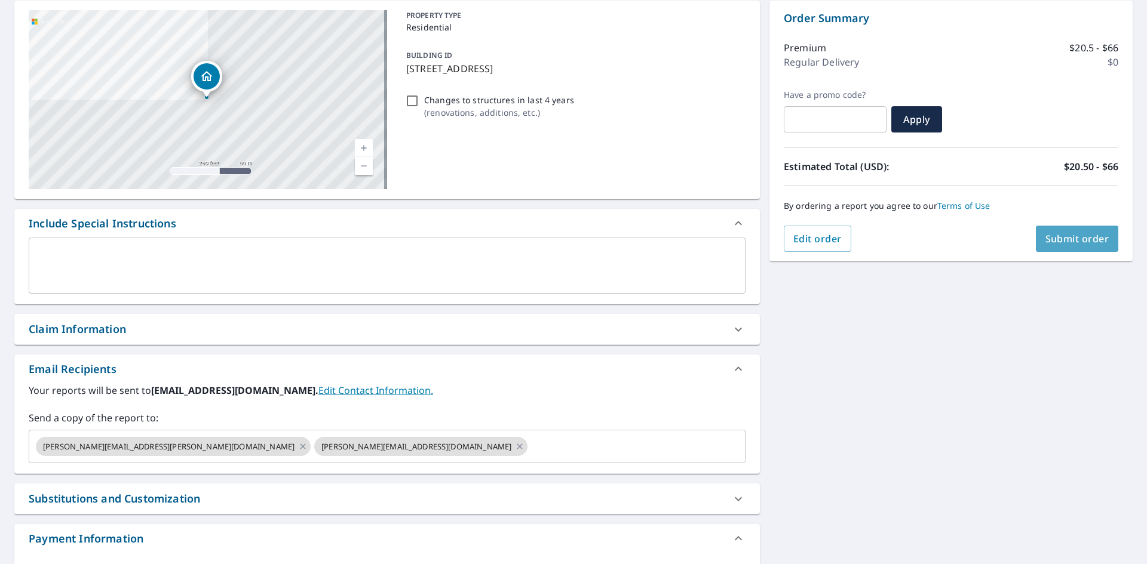
click at [1073, 237] on span "Submit order" at bounding box center [1077, 238] width 64 height 13
checkbox input "true"
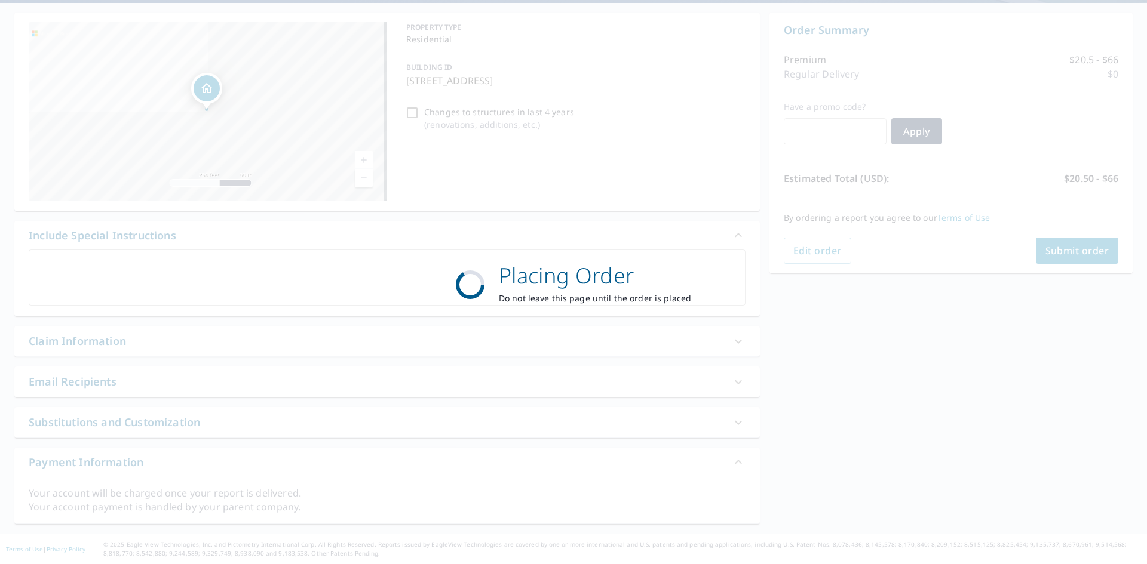
scroll to position [108, 0]
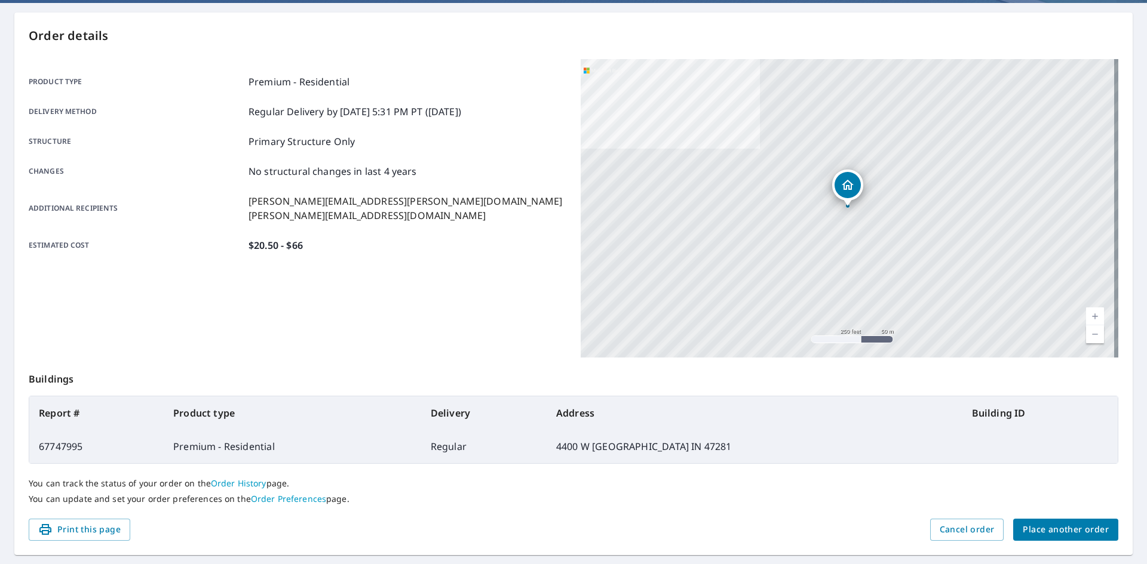
click at [1083, 530] on span "Place another order" at bounding box center [1066, 530] width 86 height 15
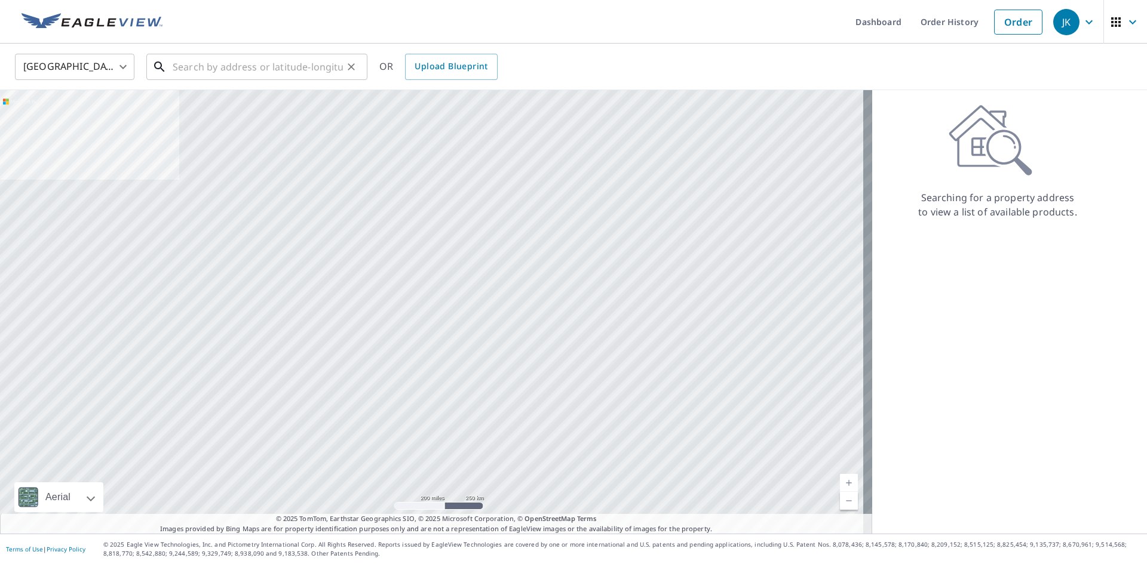
click at [197, 67] on input "text" at bounding box center [258, 66] width 170 height 33
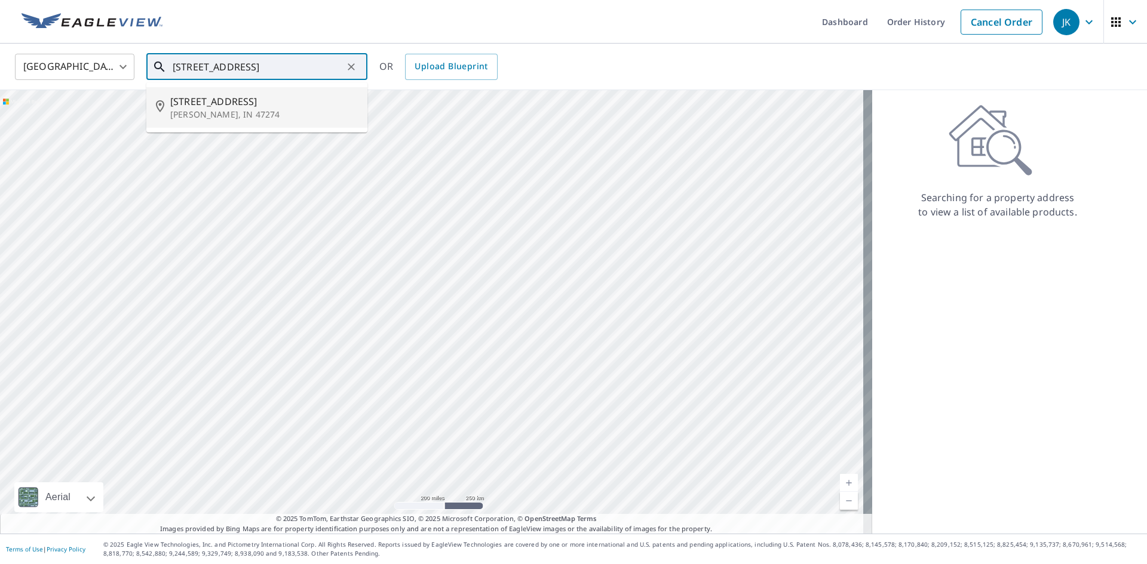
click at [248, 108] on span "[STREET_ADDRESS]" at bounding box center [264, 101] width 188 height 14
type input "[STREET_ADDRESS]"
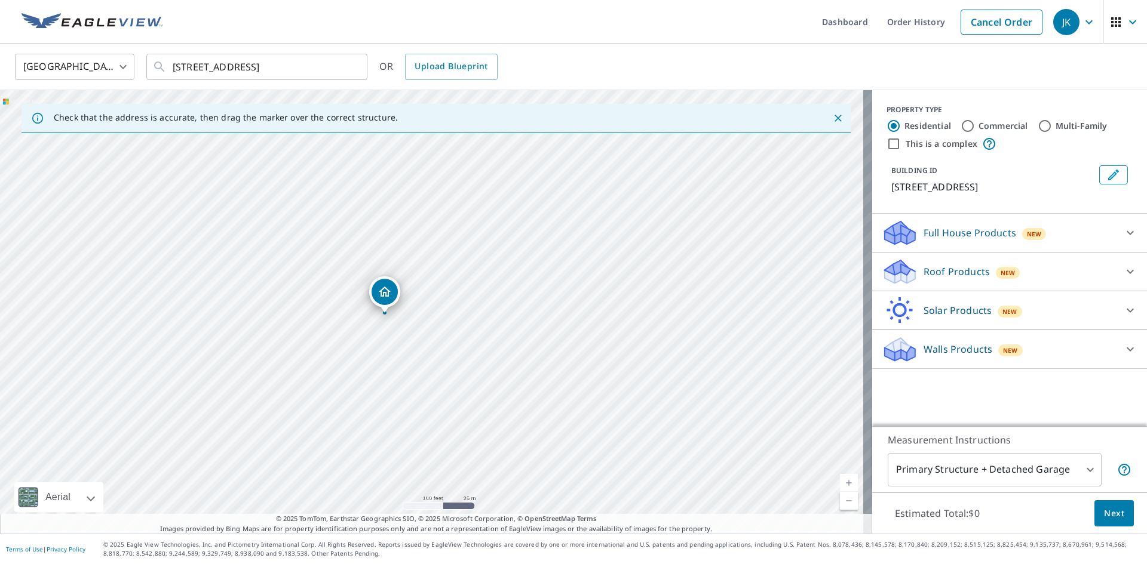
drag, startPoint x: 454, startPoint y: 341, endPoint x: 486, endPoint y: 256, distance: 90.7
click at [486, 257] on div "[STREET_ADDRESS]" at bounding box center [436, 312] width 872 height 444
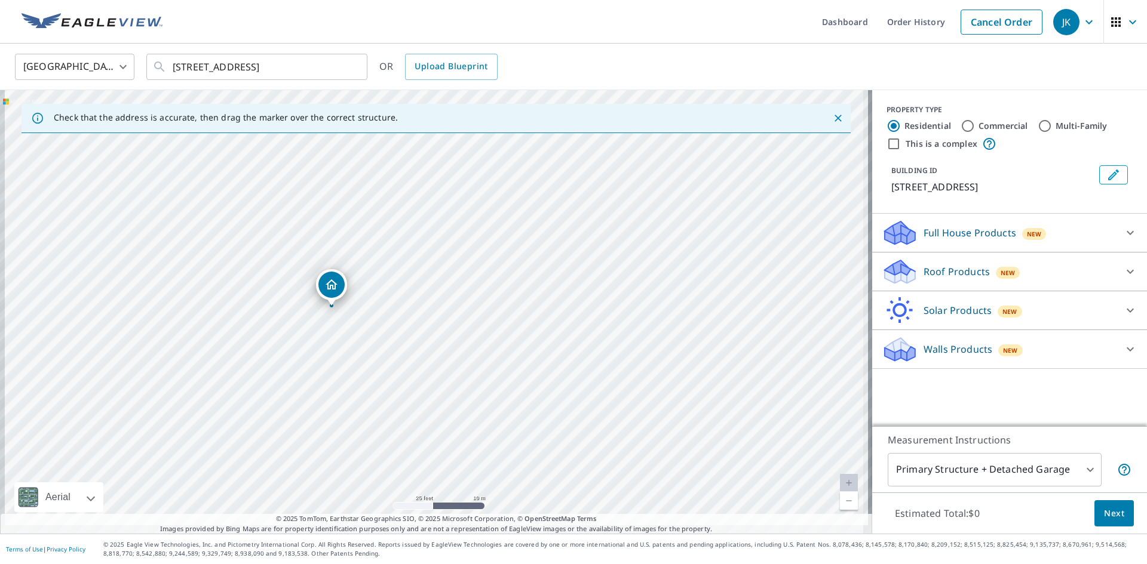
drag, startPoint x: 410, startPoint y: 304, endPoint x: 450, endPoint y: 238, distance: 76.6
click at [446, 250] on div "[STREET_ADDRESS]" at bounding box center [436, 312] width 872 height 444
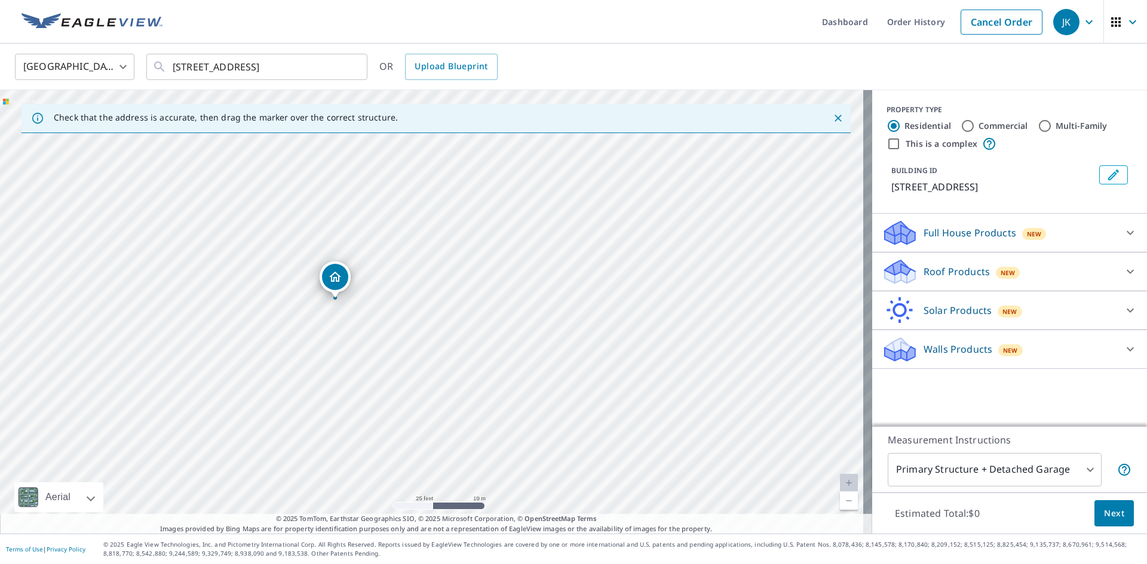
click at [885, 271] on icon at bounding box center [900, 267] width 30 height 15
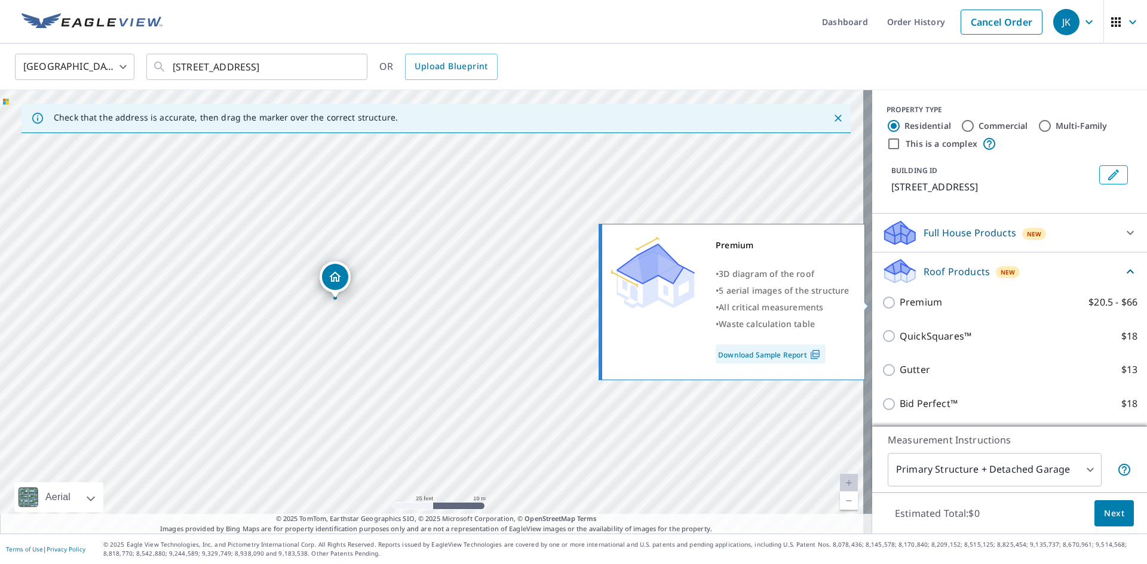
click at [882, 305] on input "Premium $20.5 - $66" at bounding box center [891, 303] width 18 height 14
checkbox input "true"
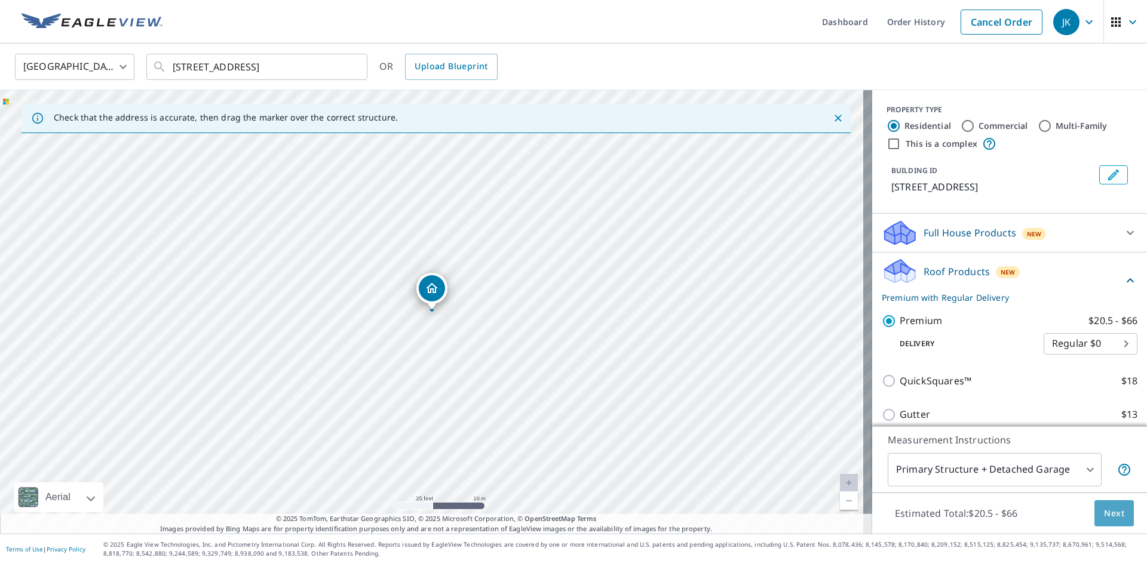
click at [1104, 514] on span "Next" at bounding box center [1114, 514] width 20 height 15
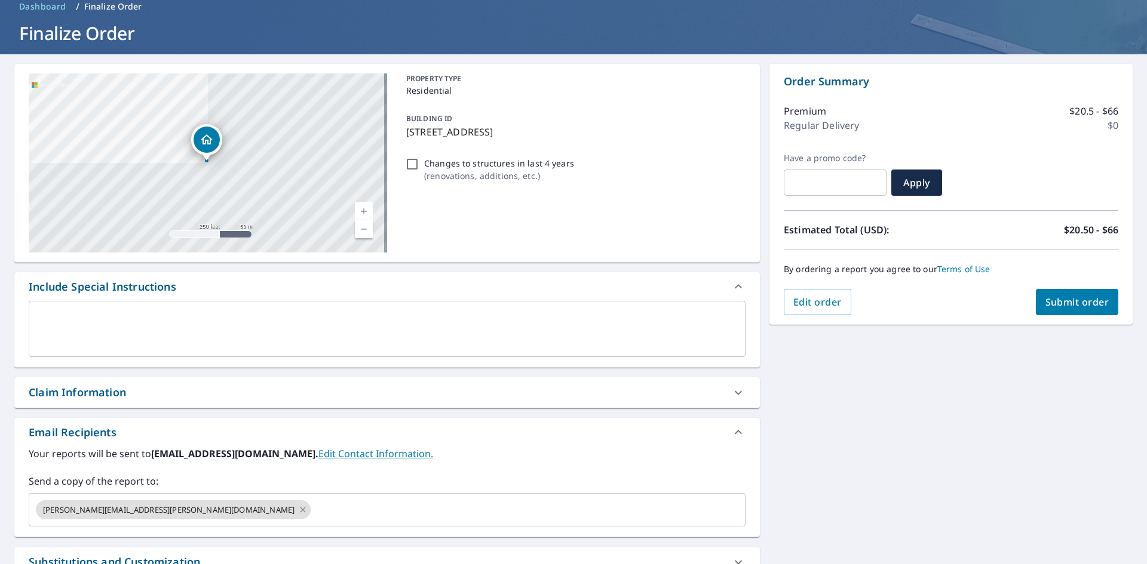
scroll to position [119, 0]
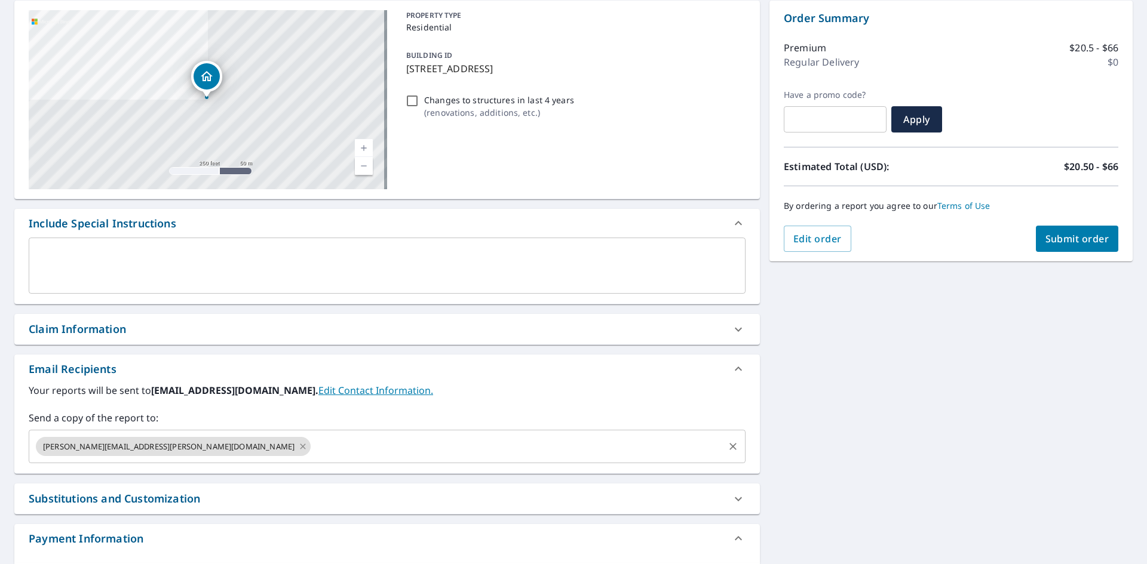
click at [298, 445] on icon at bounding box center [303, 446] width 10 height 13
checkbox input "true"
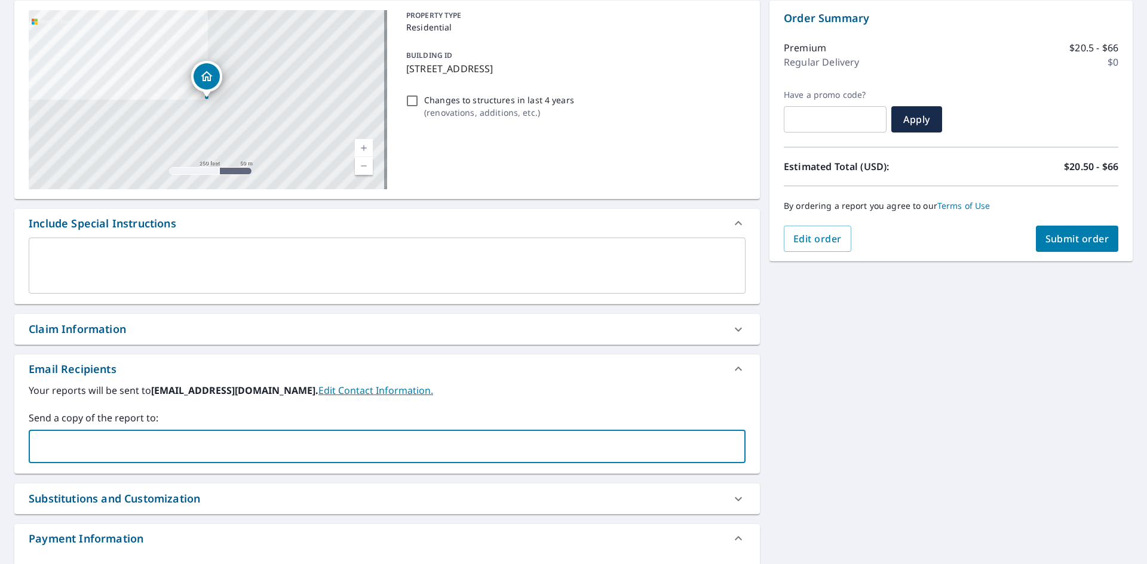
click at [173, 445] on input "text" at bounding box center [378, 446] width 688 height 23
type input "[PERSON_NAME][EMAIL_ADDRESS][PERSON_NAME][DOMAIN_NAME]"
checkbox input "true"
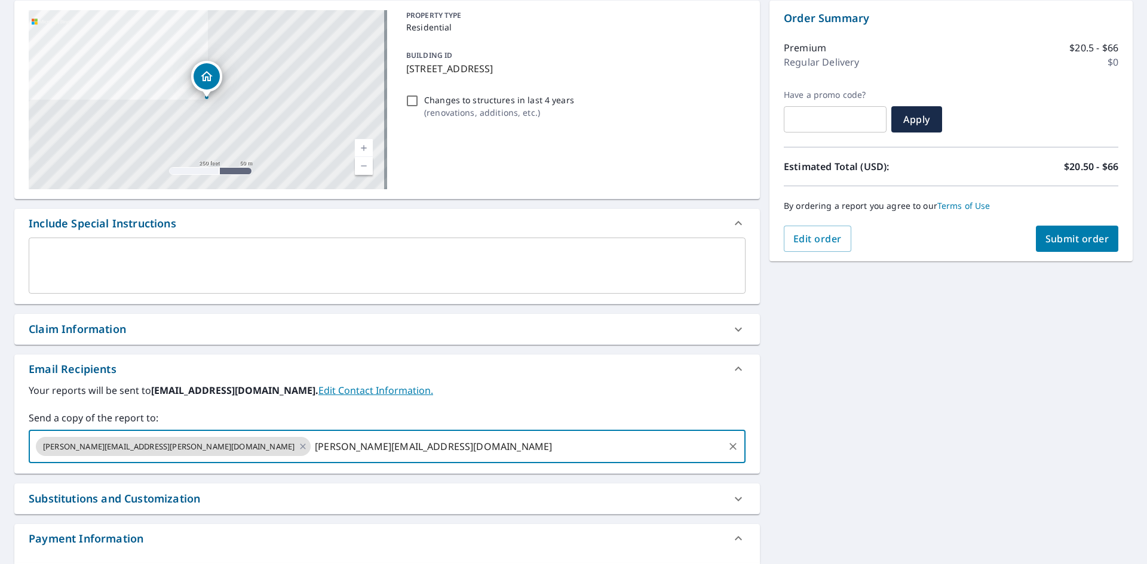
type input "[PERSON_NAME][EMAIL_ADDRESS][DOMAIN_NAME]"
click at [1045, 235] on span "Submit order" at bounding box center [1077, 238] width 64 height 13
checkbox input "true"
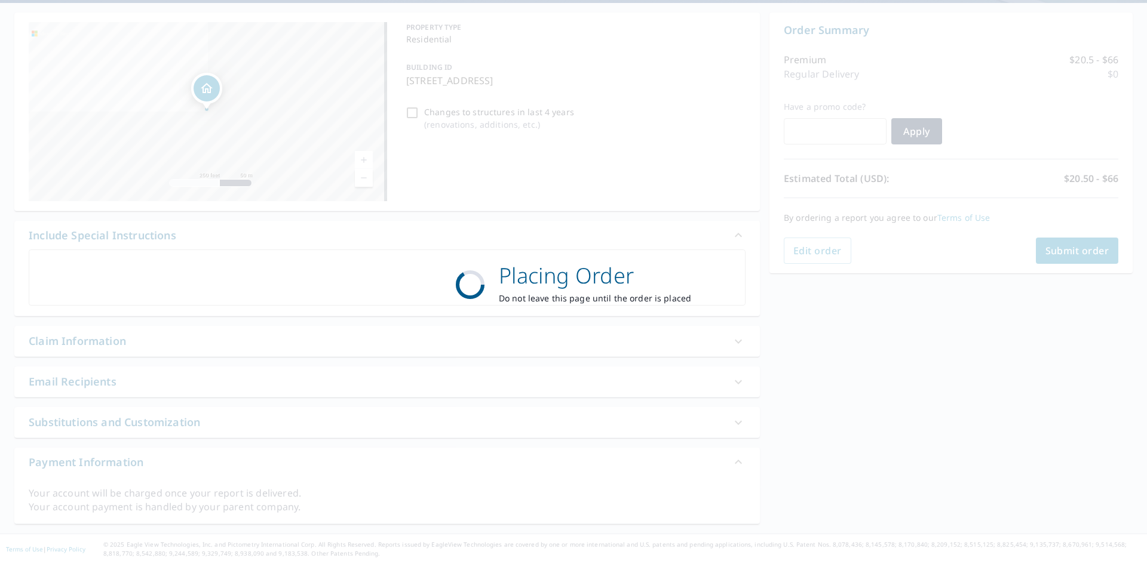
scroll to position [108, 0]
